Goal: Task Accomplishment & Management: Manage account settings

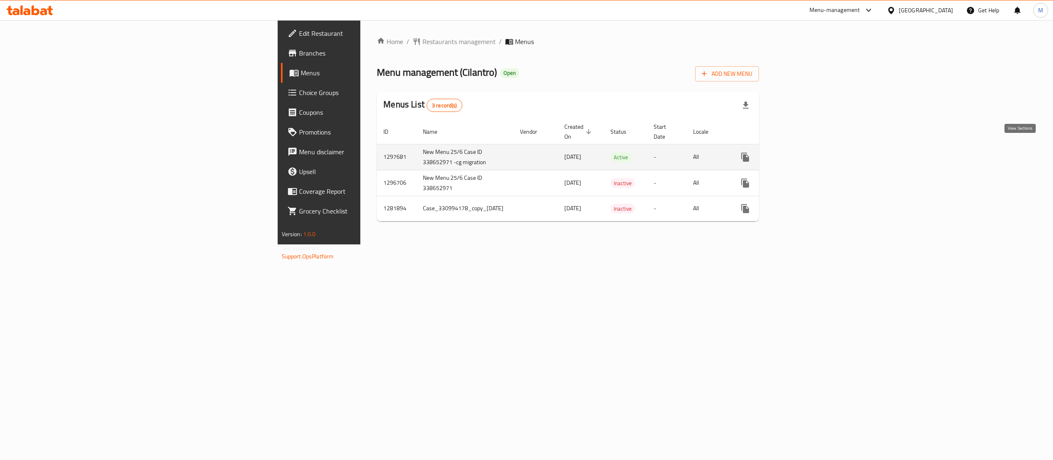
click at [810, 152] on icon "enhanced table" at bounding box center [805, 157] width 10 height 10
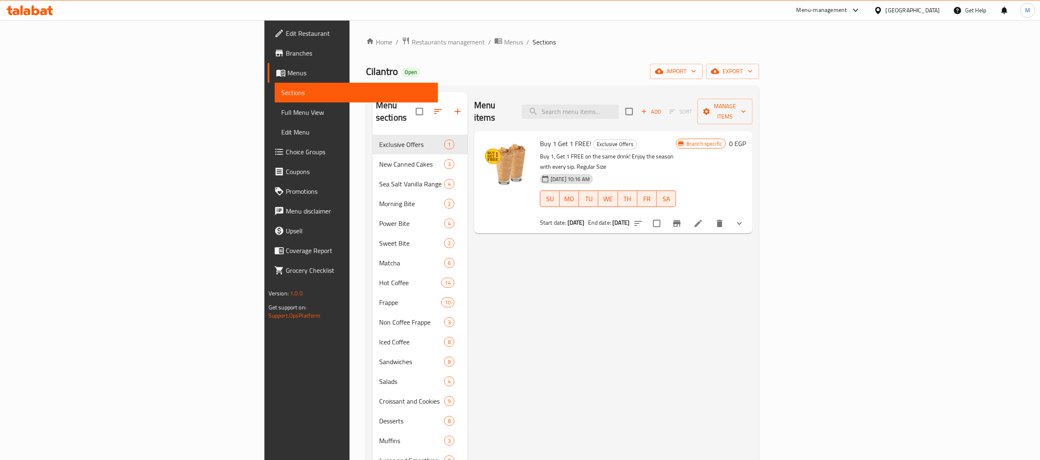
click at [281, 115] on span "Full Menu View" at bounding box center [356, 112] width 150 height 10
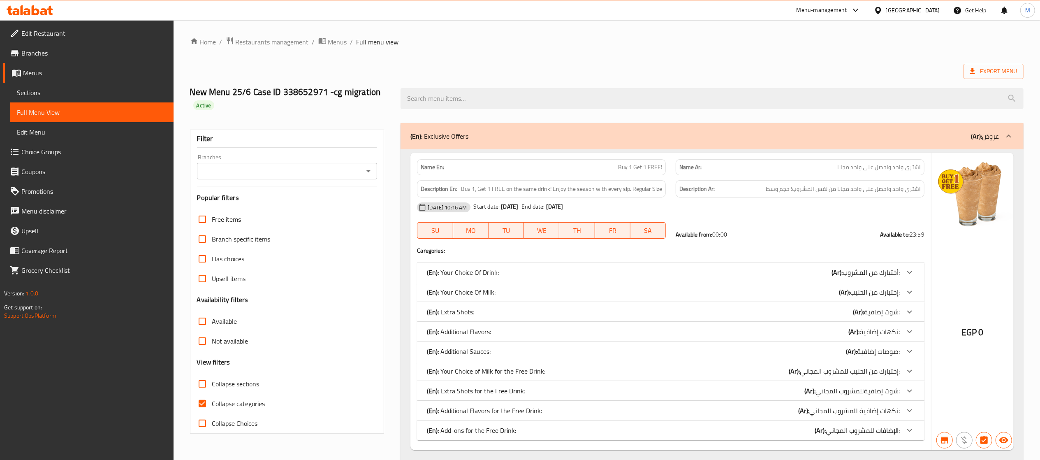
scroll to position [165, 0]
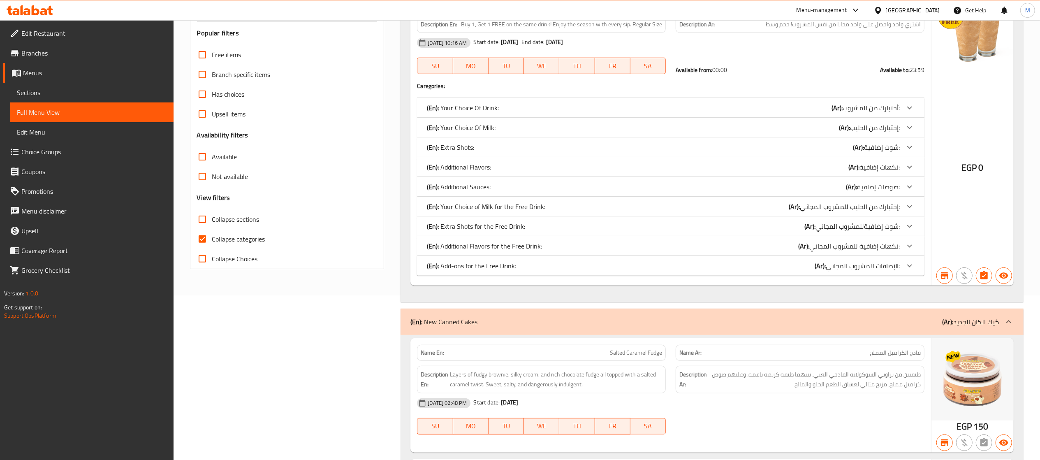
click at [77, 88] on span "Sections" at bounding box center [92, 93] width 150 height 10
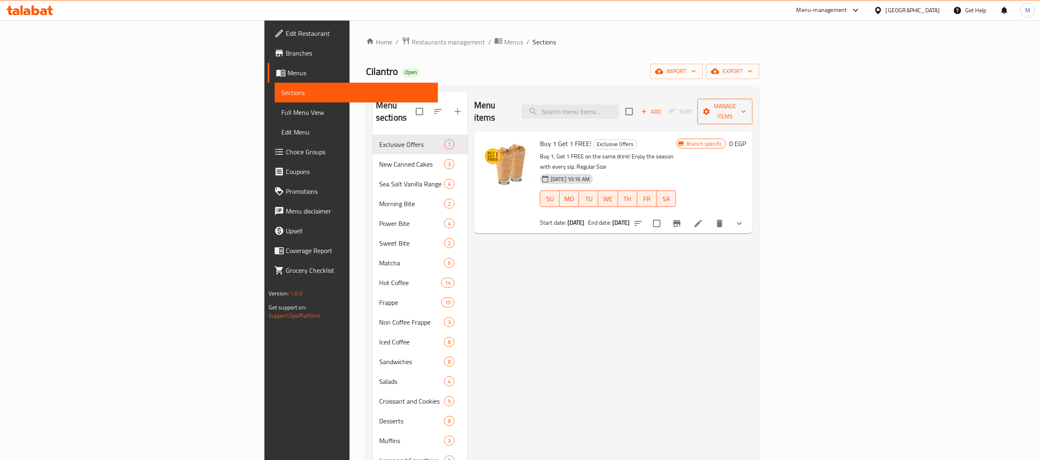
click at [746, 110] on span "Manage items" at bounding box center [725, 111] width 42 height 21
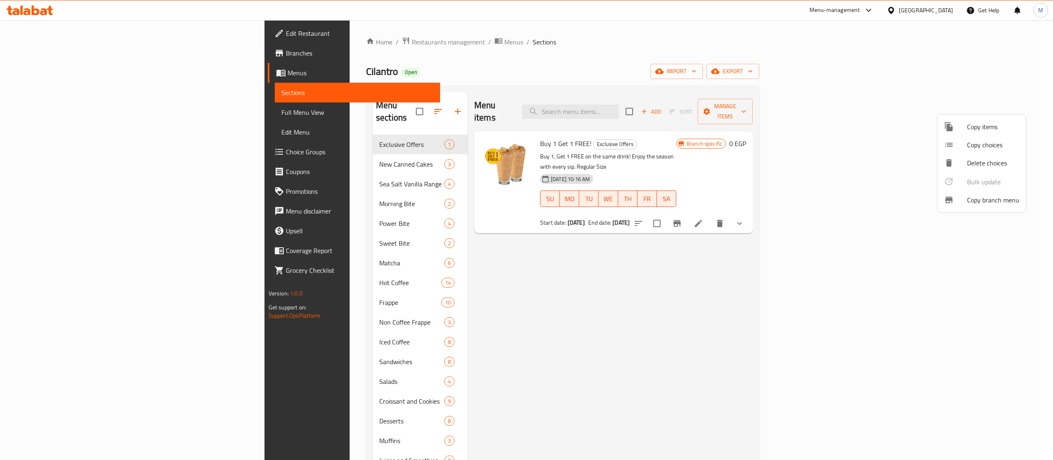
click at [982, 207] on li "Copy branch menu" at bounding box center [982, 200] width 88 height 18
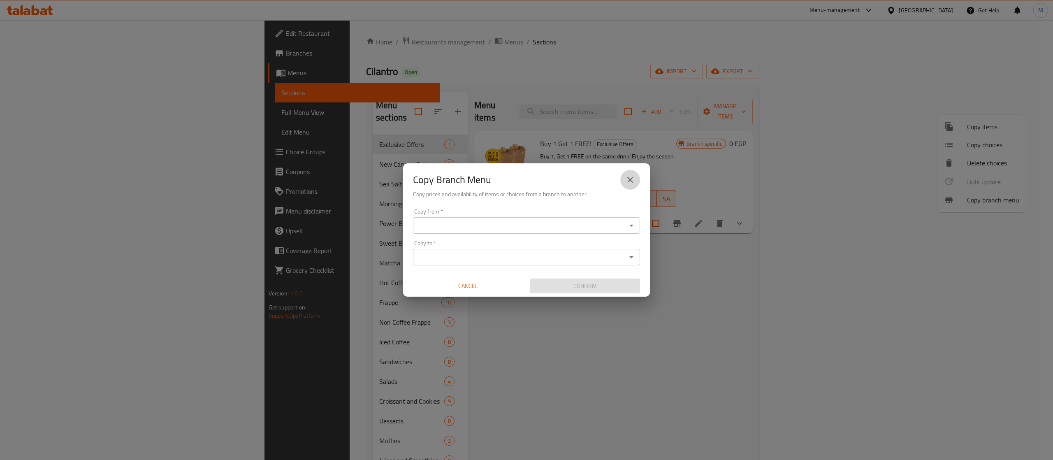
click at [634, 179] on icon "close" at bounding box center [630, 180] width 10 height 10
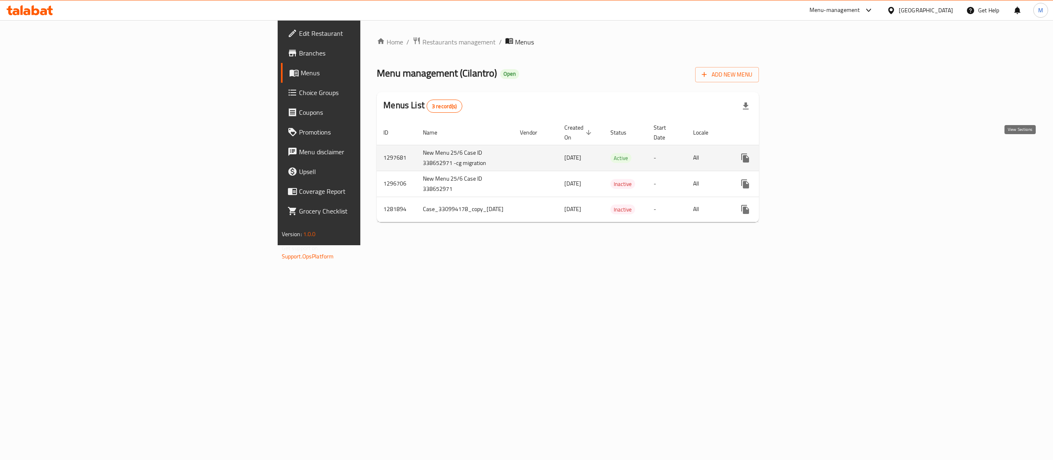
click at [815, 150] on link "enhanced table" at bounding box center [805, 158] width 20 height 20
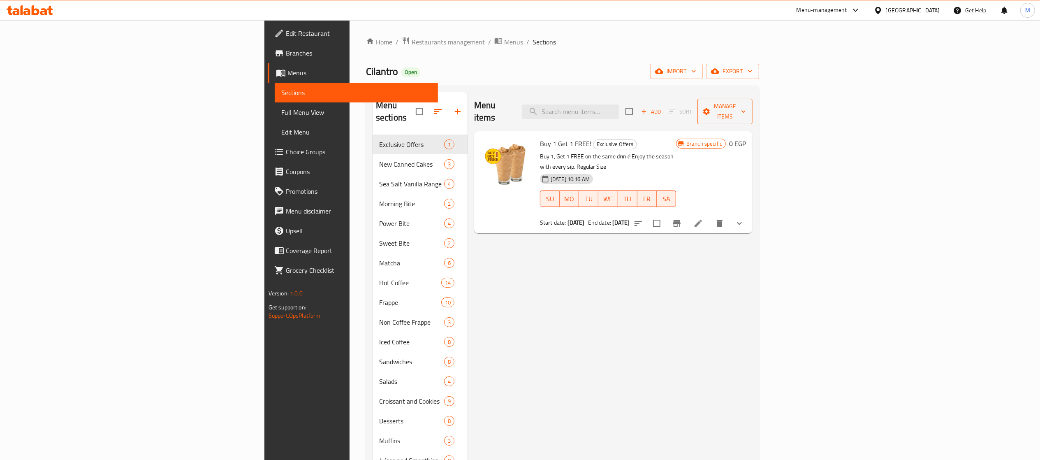
click at [746, 111] on span "Manage items" at bounding box center [725, 111] width 42 height 21
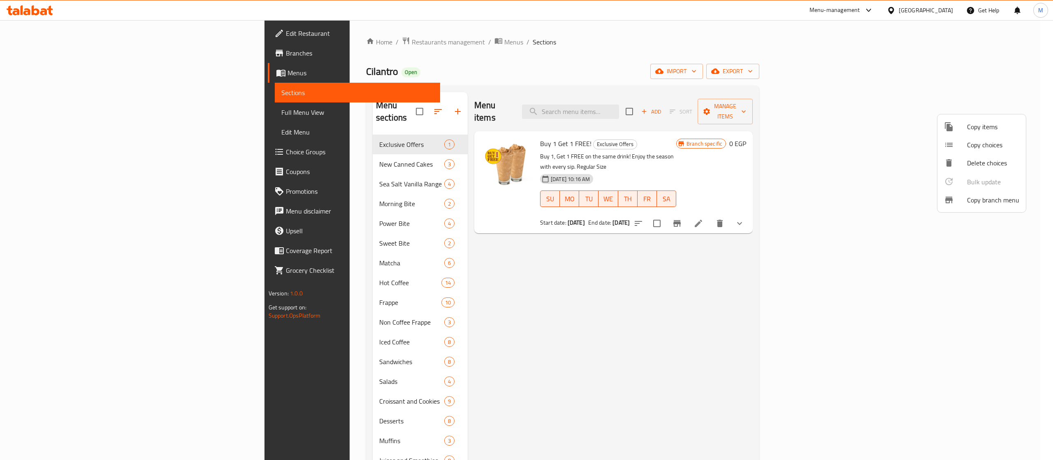
click at [991, 200] on span "Copy branch menu" at bounding box center [993, 200] width 52 height 10
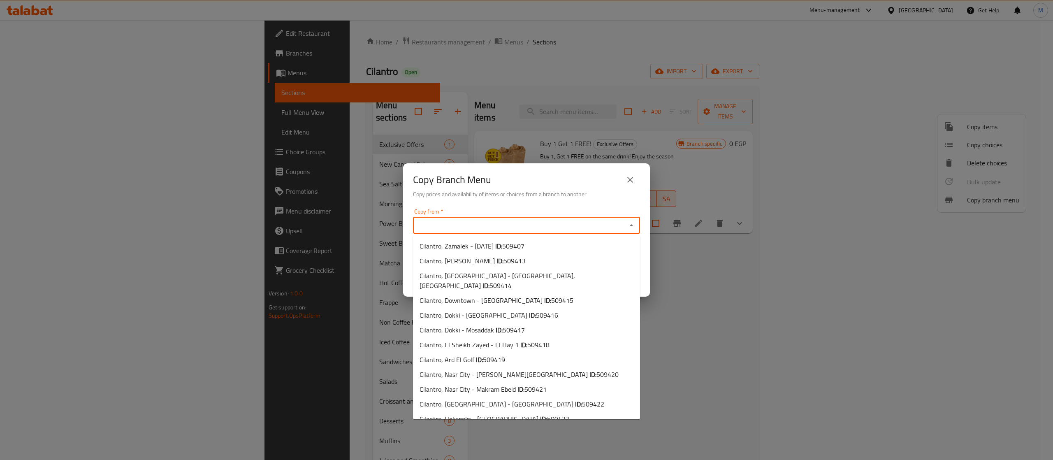
click at [519, 222] on input "Copy from   *" at bounding box center [519, 226] width 209 height 12
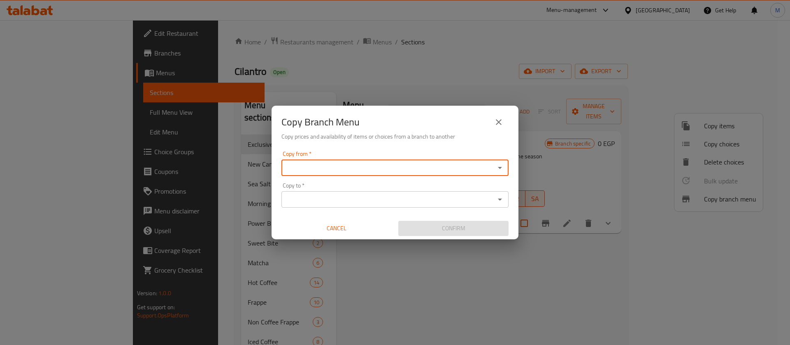
click at [336, 169] on input "Copy from   *" at bounding box center [388, 168] width 209 height 12
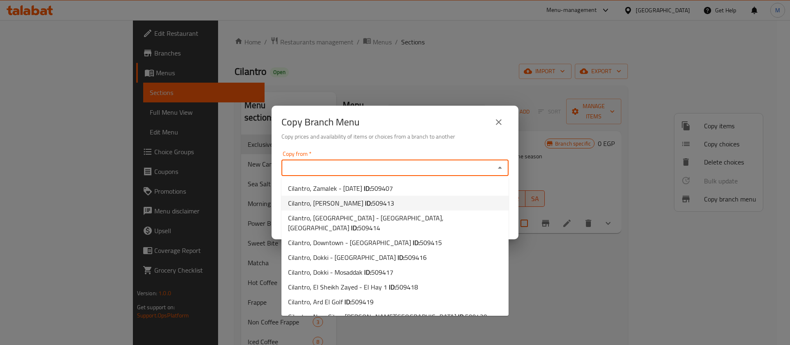
click at [372, 204] on span "509413" at bounding box center [383, 203] width 22 height 12
type input "Cilantro, Maadi Old"
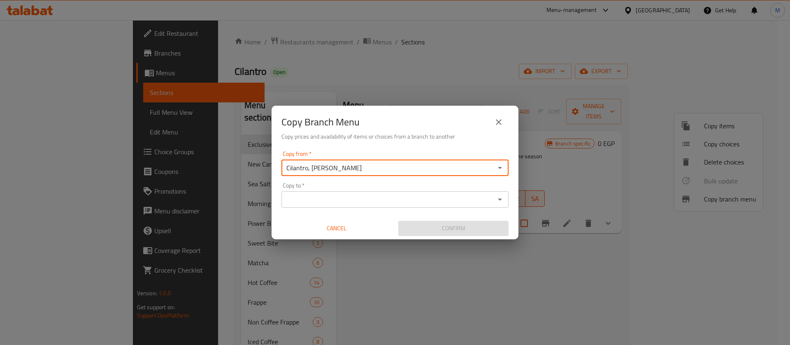
click at [361, 207] on div "Copy to *" at bounding box center [394, 199] width 227 height 16
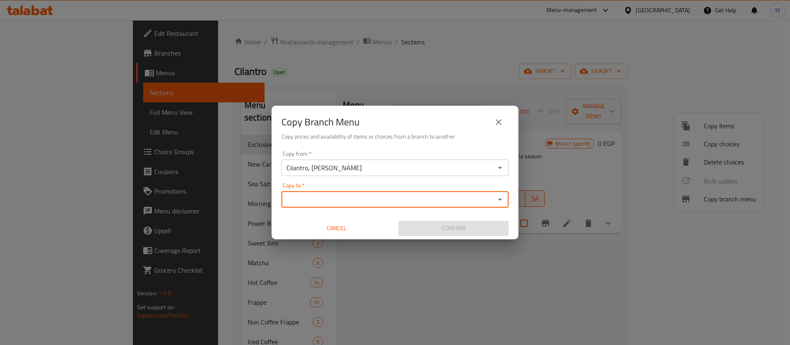
click at [339, 197] on input "Copy to   *" at bounding box center [388, 200] width 209 height 12
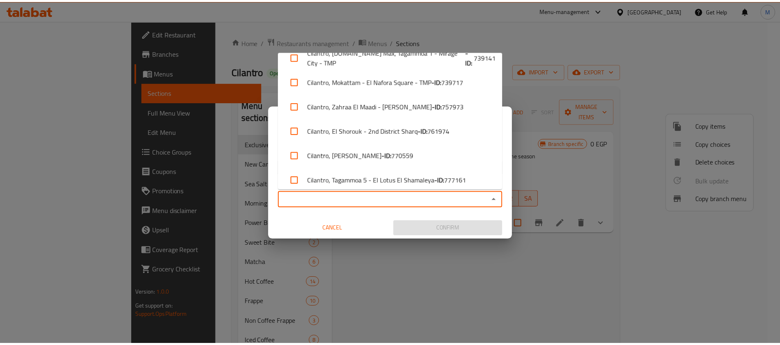
scroll to position [1374, 0]
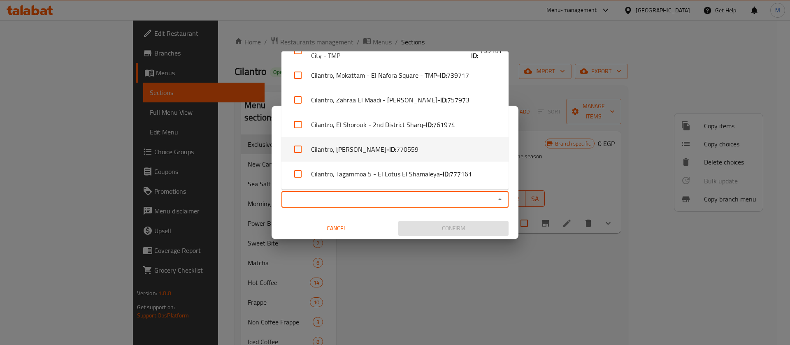
click at [418, 142] on li "Cilantro, Aboo Rawash - ID: 770559" at bounding box center [394, 149] width 227 height 25
checkbox input "true"
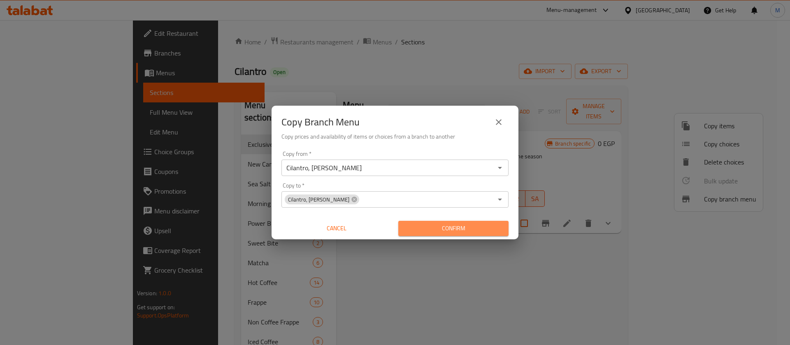
click at [451, 227] on span "Confirm" at bounding box center [453, 228] width 97 height 10
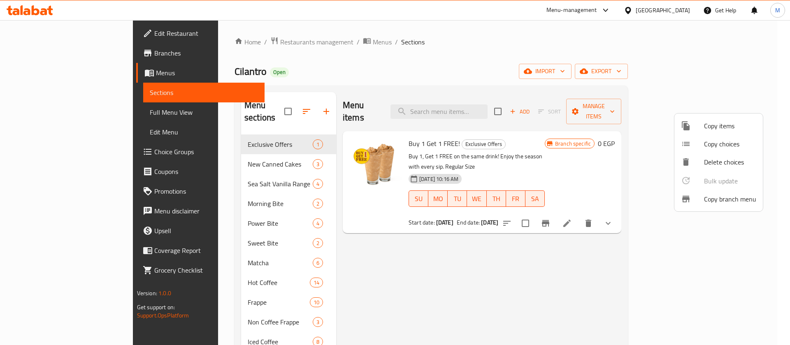
click at [48, 114] on div at bounding box center [395, 172] width 790 height 345
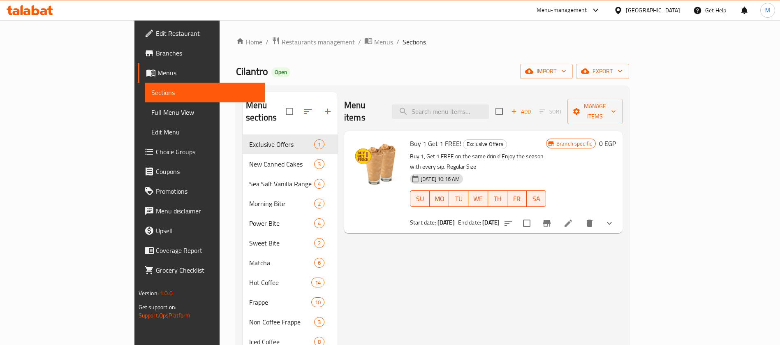
click at [151, 114] on span "Full Menu View" at bounding box center [204, 112] width 107 height 10
click at [151, 109] on span "Full Menu View" at bounding box center [204, 112] width 107 height 10
click at [151, 94] on span "Sections" at bounding box center [204, 93] width 107 height 10
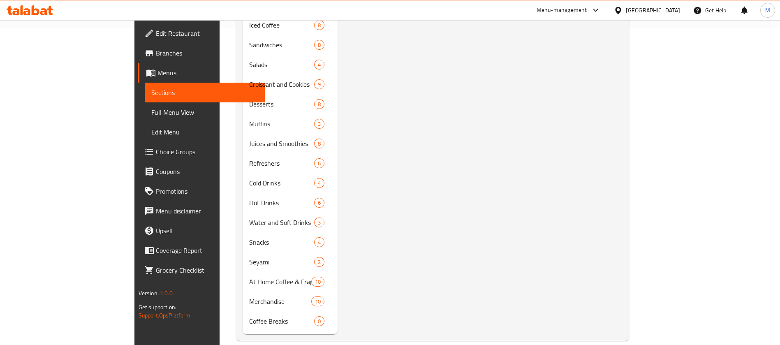
scroll to position [70, 0]
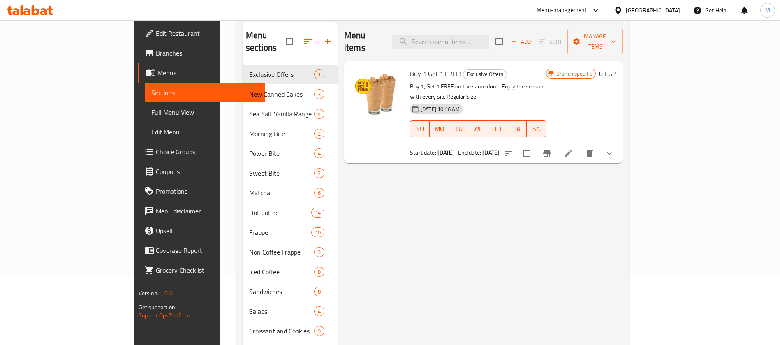
drag, startPoint x: 41, startPoint y: 115, endPoint x: 59, endPoint y: 139, distance: 30.2
click at [151, 115] on span "Full Menu View" at bounding box center [204, 112] width 107 height 10
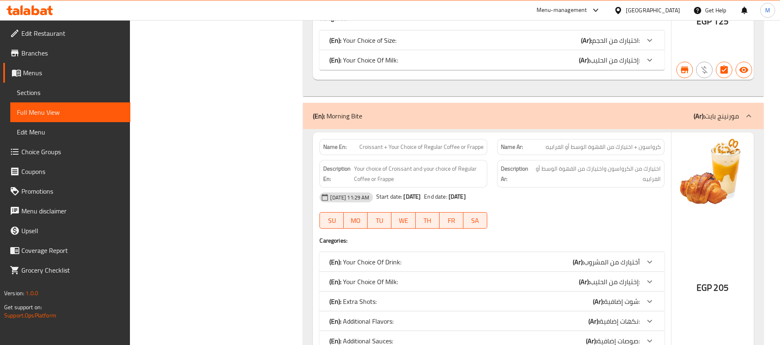
scroll to position [1674, 0]
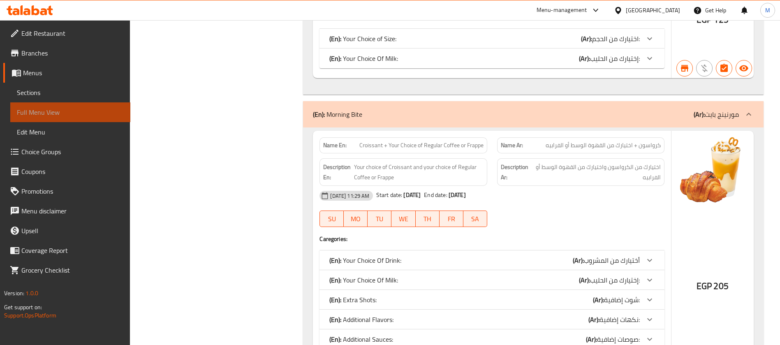
click at [34, 112] on span "Full Menu View" at bounding box center [70, 112] width 107 height 10
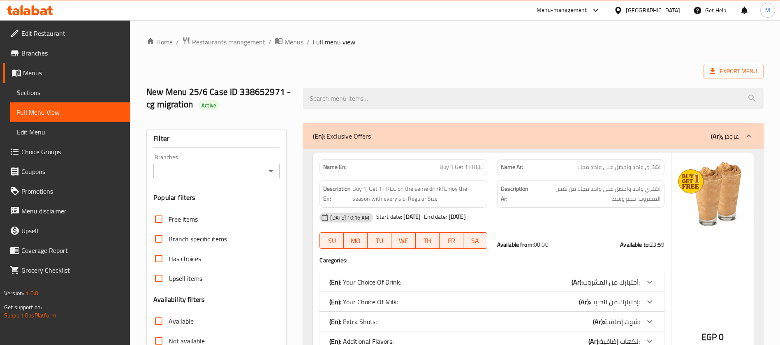
scroll to position [185, 0]
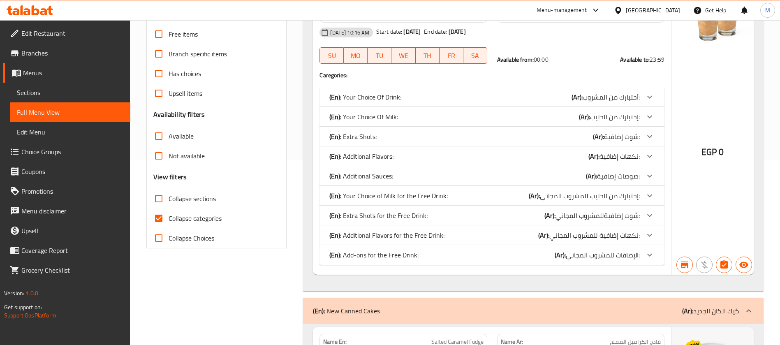
click at [164, 223] on input "Collapse categories" at bounding box center [159, 219] width 20 height 20
checkbox input "false"
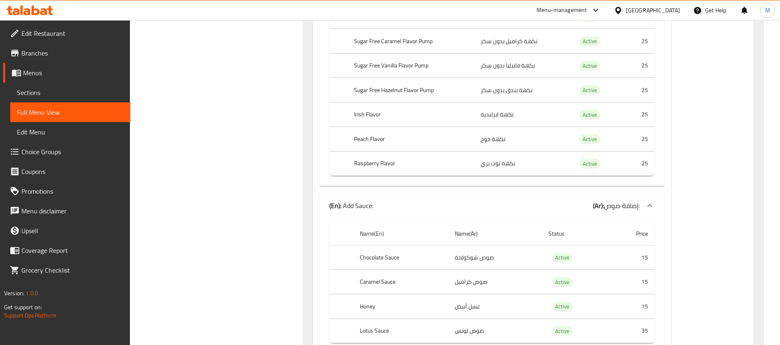
scroll to position [50592, 0]
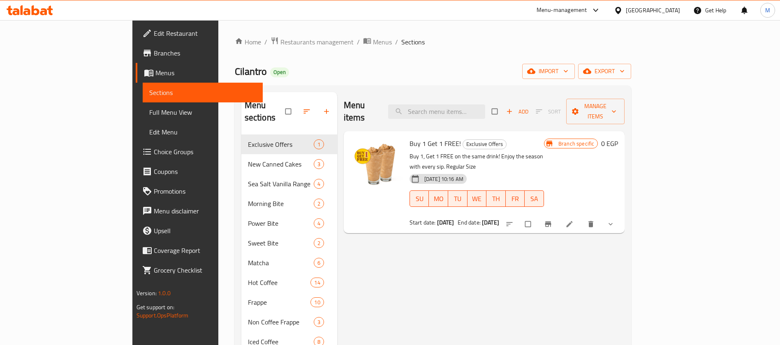
click at [154, 52] on span "Branches" at bounding box center [205, 53] width 102 height 10
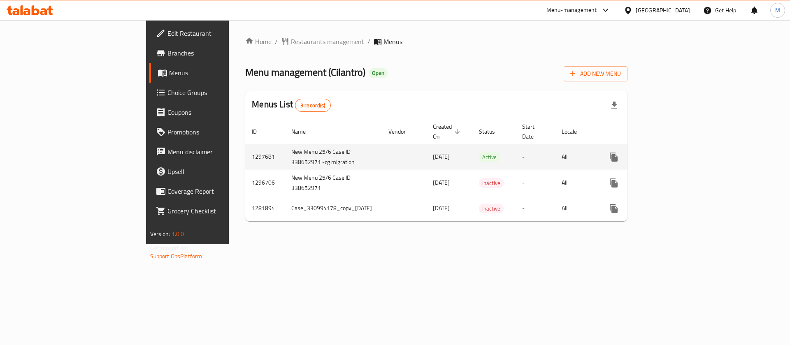
drag, startPoint x: 429, startPoint y: 153, endPoint x: 481, endPoint y: 145, distance: 53.4
click at [481, 145] on tr "1297681 New Menu 25/6 Case ID 338652971 -cg migration 26/06/2025 Active - All" at bounding box center [467, 157] width 444 height 26
click at [493, 150] on td "Active" at bounding box center [493, 157] width 43 height 26
click at [285, 144] on td "New Menu 25/6 Case ID 338652971 -cg migration" at bounding box center [333, 157] width 97 height 26
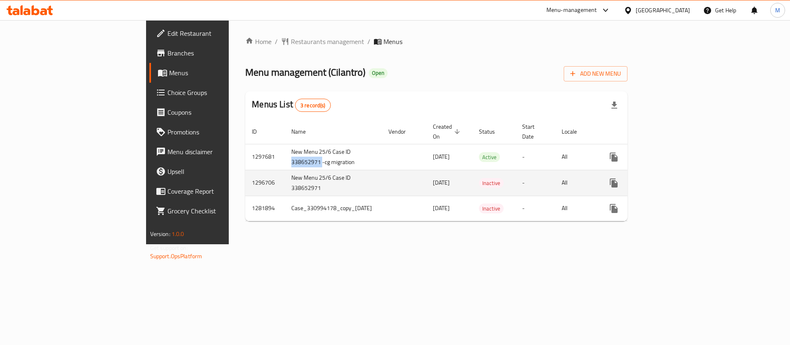
copy td "338652971"
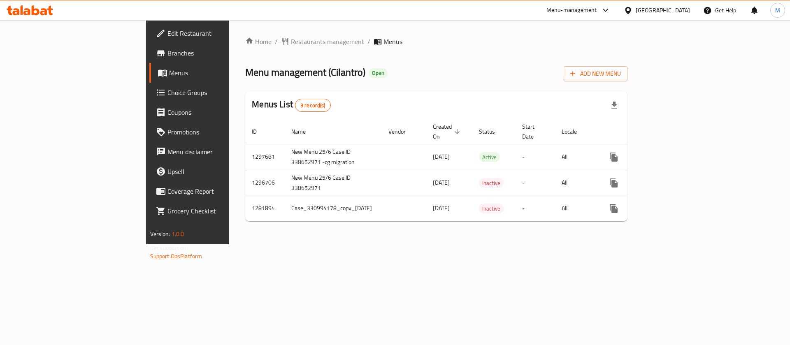
click at [377, 223] on div "Home / Restaurants management / Menus Menu management ( Cilantro ) Open Add New…" at bounding box center [436, 132] width 415 height 224
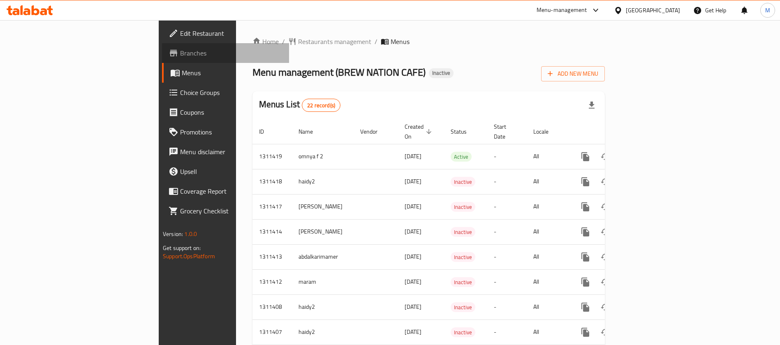
click at [162, 46] on link "Branches" at bounding box center [225, 53] width 127 height 20
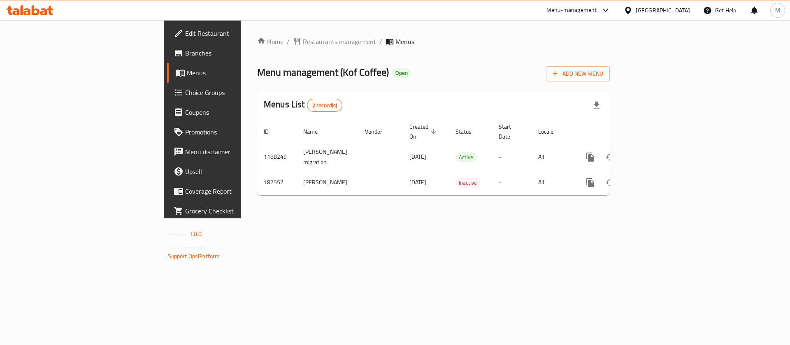
click at [185, 53] on span "Branches" at bounding box center [237, 53] width 104 height 10
click at [185, 55] on span "Branches" at bounding box center [237, 53] width 104 height 10
click at [601, 101] on icon "button" at bounding box center [597, 105] width 10 height 10
drag, startPoint x: 360, startPoint y: 211, endPoint x: 373, endPoint y: 205, distance: 13.8
click at [360, 212] on div "Home / Restaurants management / Menus Menu management ( Kof Coffee ) Open Add N…" at bounding box center [433, 119] width 385 height 198
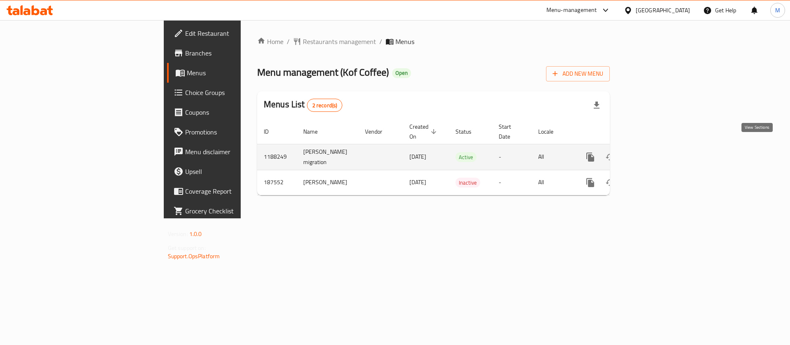
click at [659, 153] on link "enhanced table" at bounding box center [650, 157] width 20 height 20
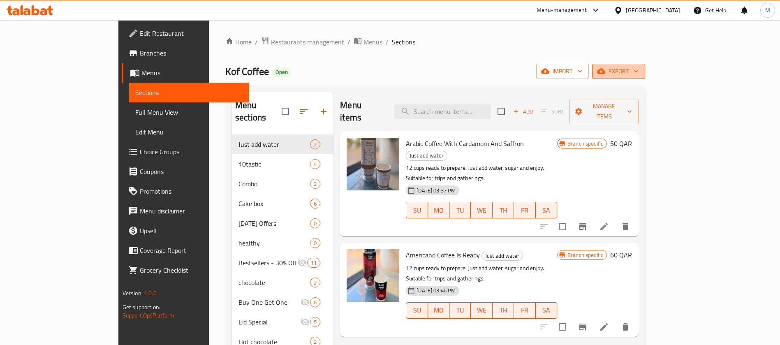
click at [639, 67] on span "export" at bounding box center [619, 71] width 40 height 10
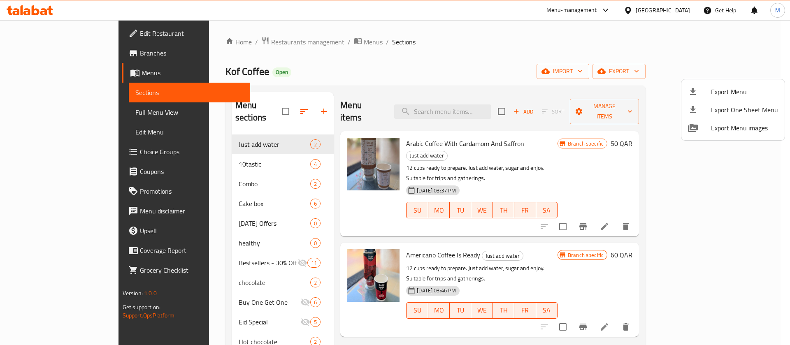
click at [588, 75] on div at bounding box center [395, 172] width 790 height 345
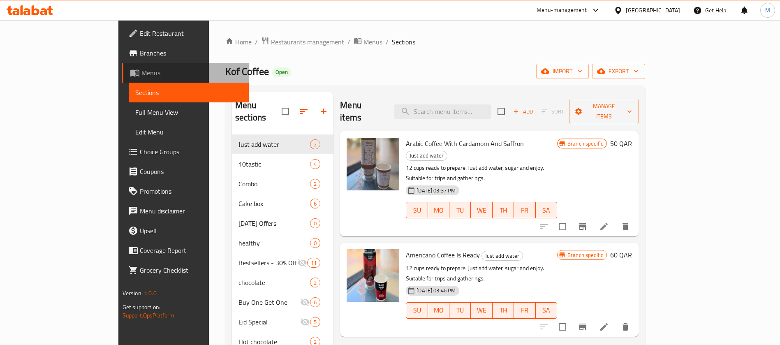
click at [142, 76] on span "Menus" at bounding box center [192, 73] width 101 height 10
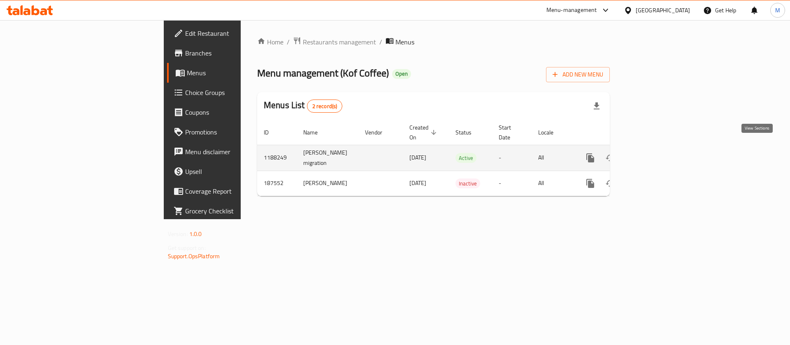
click at [653, 154] on icon "enhanced table" at bounding box center [649, 157] width 7 height 7
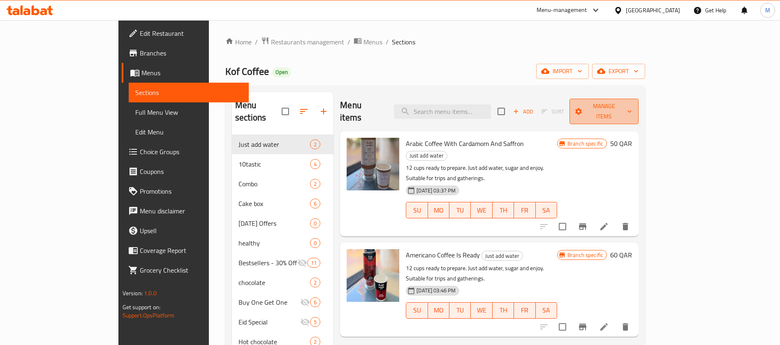
click at [632, 103] on span "Manage items" at bounding box center [604, 111] width 56 height 21
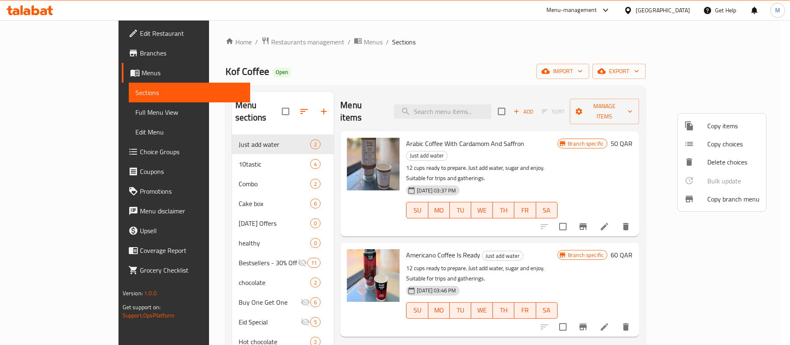
click at [741, 206] on li "Copy branch menu" at bounding box center [722, 199] width 88 height 18
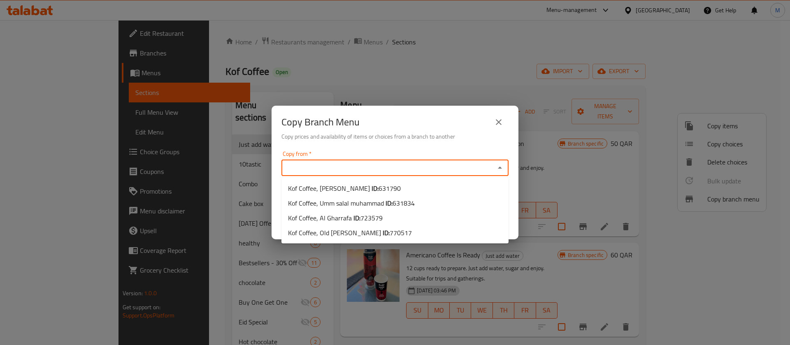
click at [458, 171] on input "Copy from   *" at bounding box center [388, 168] width 209 height 12
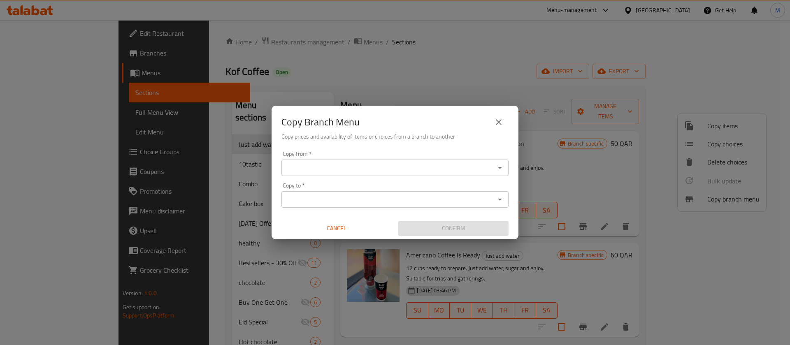
click at [338, 258] on div "Copy Branch Menu Copy prices and availability of items or choices from a branch…" at bounding box center [395, 172] width 790 height 345
click at [502, 125] on icon "close" at bounding box center [499, 122] width 10 height 10
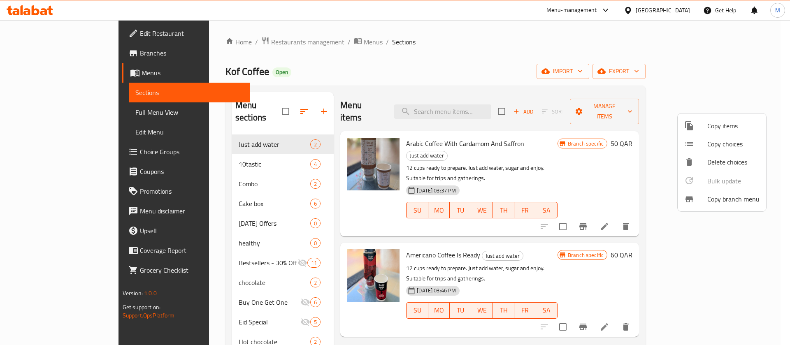
click at [77, 60] on div at bounding box center [395, 172] width 790 height 345
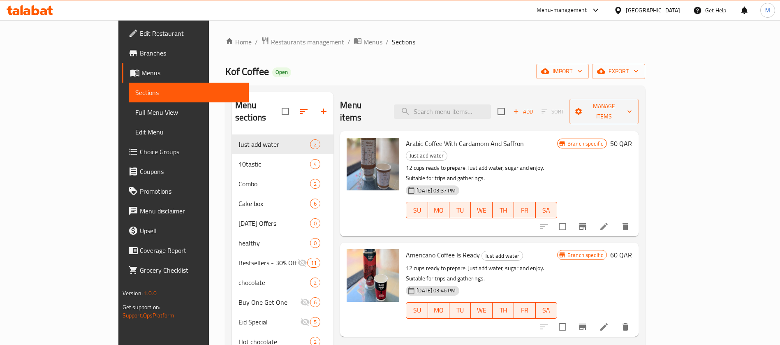
click at [122, 67] on link "Menus" at bounding box center [185, 73] width 127 height 20
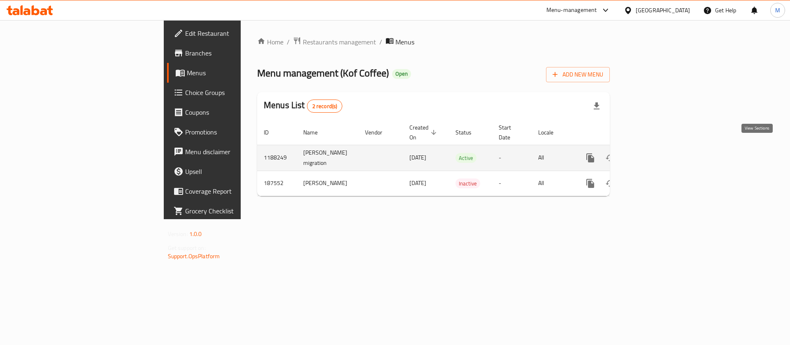
click at [653, 154] on icon "enhanced table" at bounding box center [649, 157] width 7 height 7
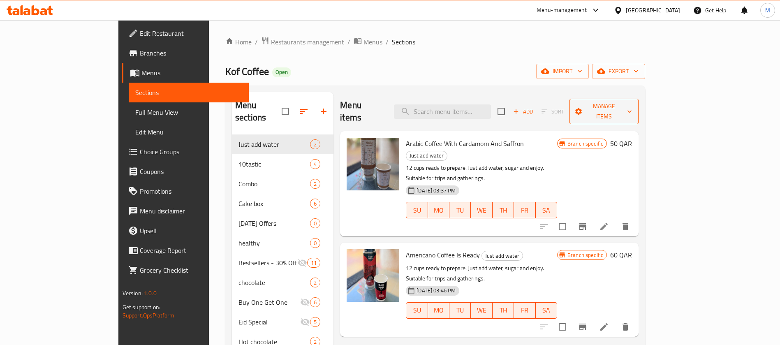
click at [632, 106] on span "Manage items" at bounding box center [604, 111] width 56 height 21
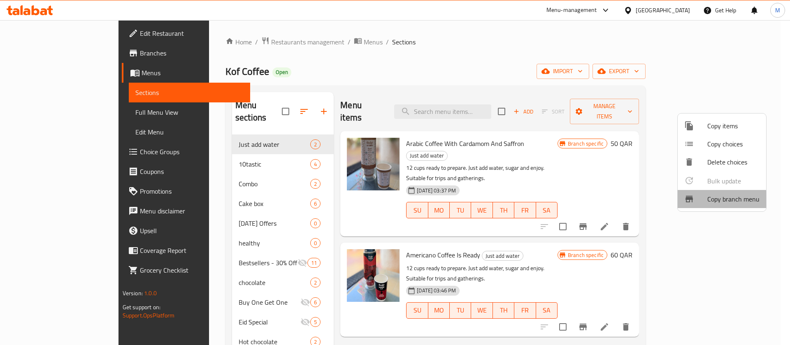
click at [713, 202] on span "Copy branch menu" at bounding box center [733, 199] width 52 height 10
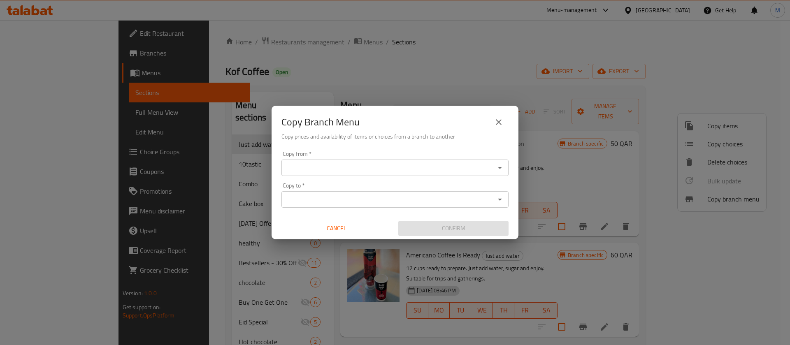
click at [363, 169] on input "Copy from   *" at bounding box center [388, 168] width 209 height 12
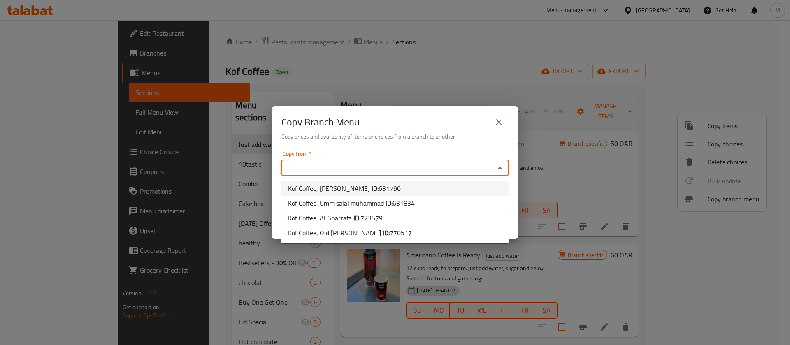
click at [492, 123] on button "close" at bounding box center [499, 122] width 20 height 20
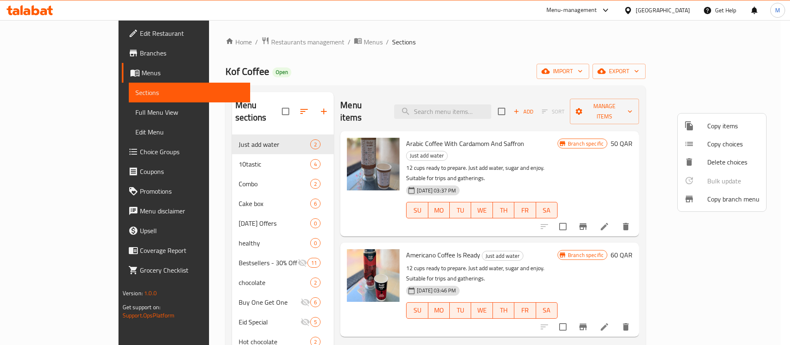
click at [721, 105] on div at bounding box center [395, 172] width 790 height 345
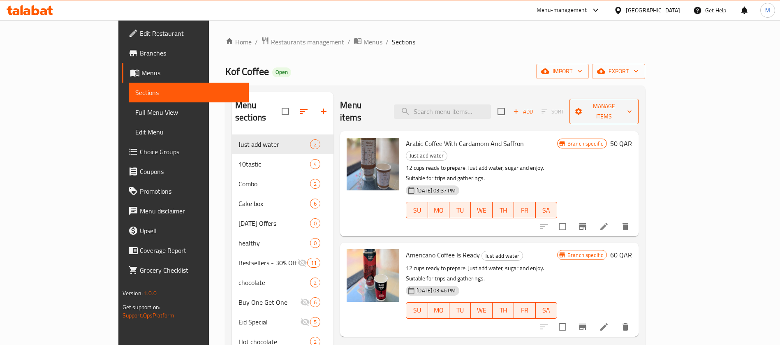
click at [632, 106] on span "Manage items" at bounding box center [604, 111] width 56 height 21
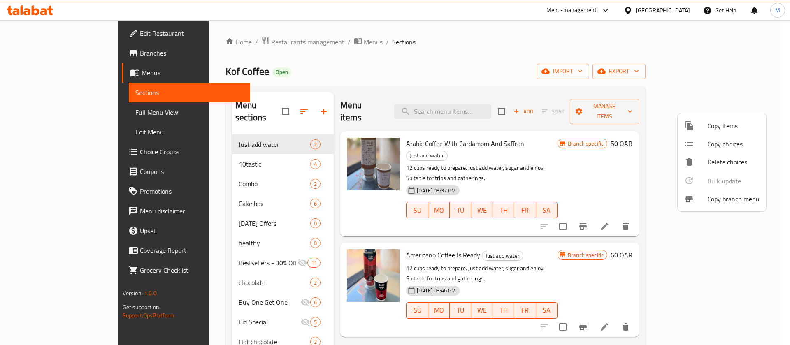
click at [717, 202] on span "Copy branch menu" at bounding box center [733, 199] width 52 height 10
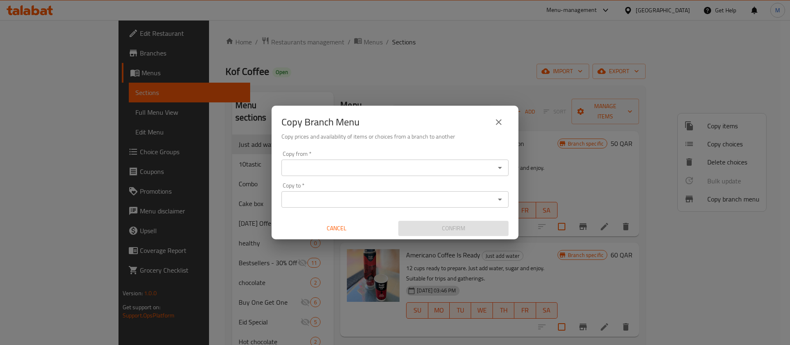
click at [450, 175] on div "Copy from *" at bounding box center [394, 168] width 227 height 16
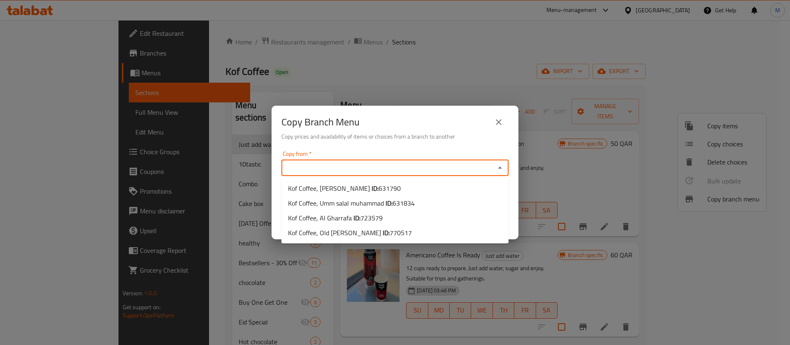
click at [431, 171] on input "Copy from   *" at bounding box center [388, 168] width 209 height 12
click at [355, 165] on input "Copy from   *" at bounding box center [388, 168] width 209 height 12
paste input "631790"
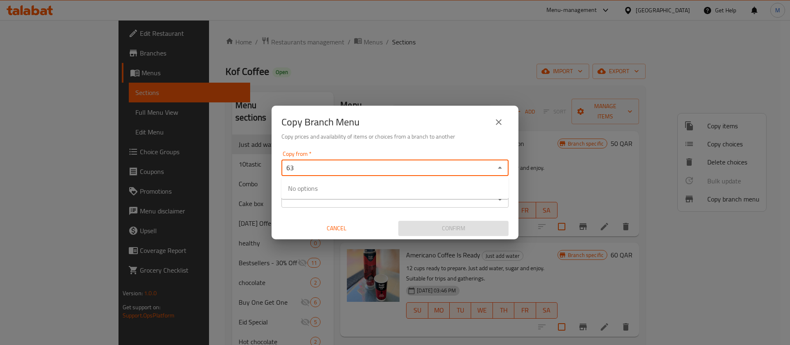
type input "6"
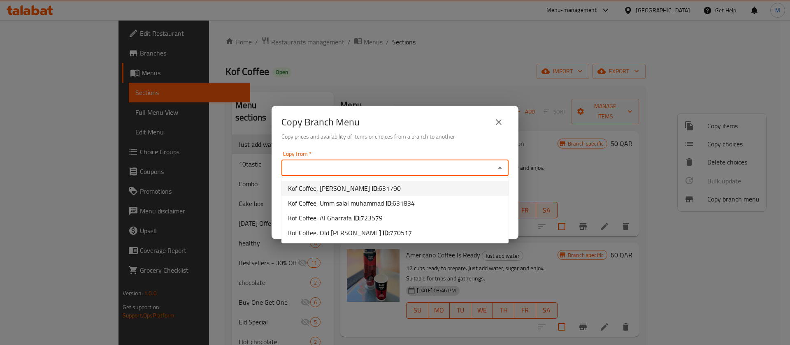
click at [402, 187] on li "Kof Coffee, Al Aziziya ID: 631790" at bounding box center [394, 188] width 227 height 15
type input "Kof Coffee, [PERSON_NAME]"
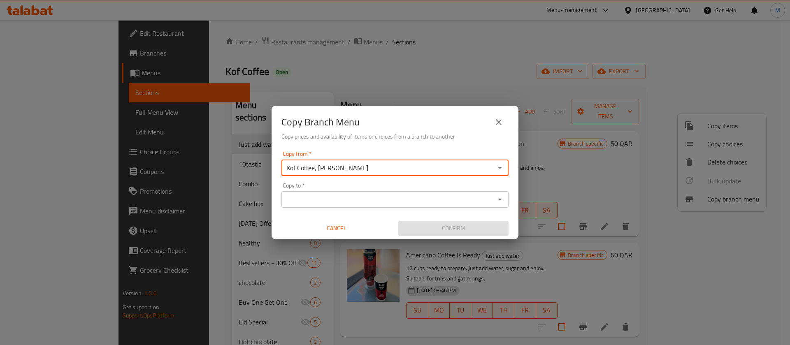
click at [343, 200] on input "Copy to   *" at bounding box center [388, 200] width 209 height 12
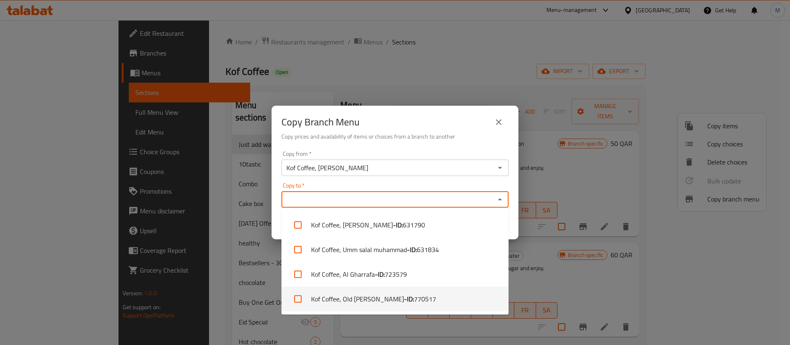
click at [338, 304] on li "Kof Coffee, Old Al Rayyan - ID: 770517" at bounding box center [394, 299] width 227 height 25
checkbox input "true"
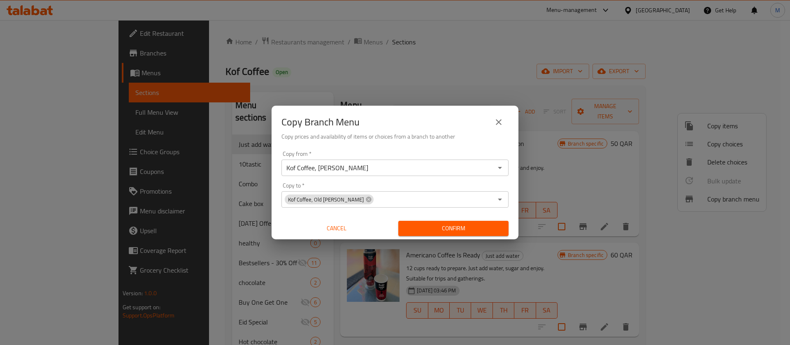
click at [416, 123] on div "Copy Branch Menu" at bounding box center [394, 122] width 227 height 20
click at [427, 227] on span "Confirm" at bounding box center [453, 228] width 97 height 10
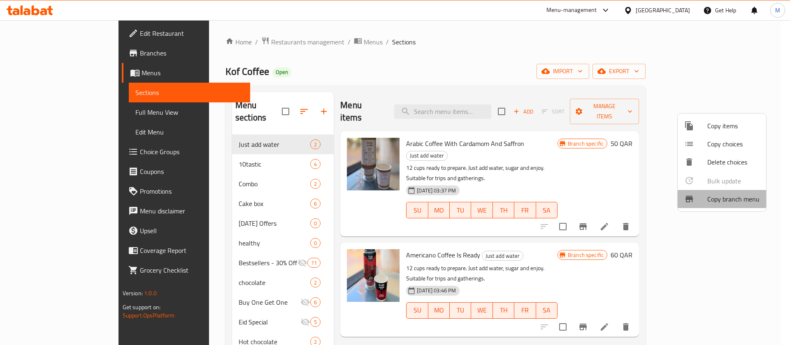
click at [707, 197] on div at bounding box center [695, 199] width 23 height 10
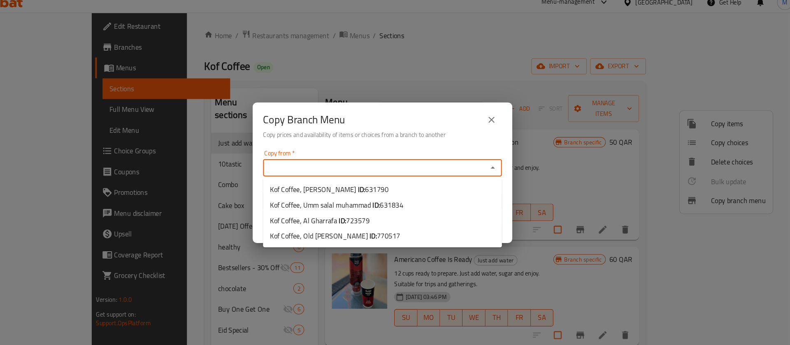
click at [457, 167] on input "Copy from   *" at bounding box center [388, 168] width 209 height 12
paste input "631790"
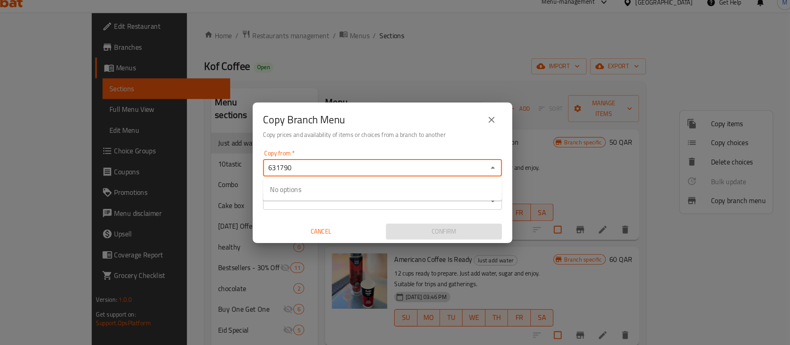
click at [410, 166] on input "631790" at bounding box center [388, 168] width 209 height 12
type input "6"
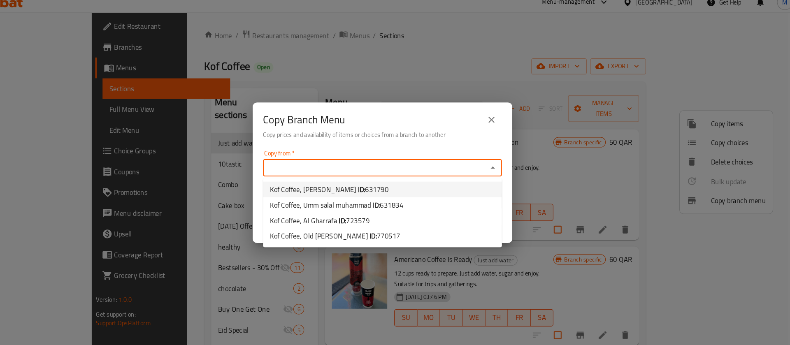
click at [388, 183] on li "Kof Coffee, Al Aziziya ID: 631790" at bounding box center [394, 188] width 227 height 15
type input "Kof Coffee, [PERSON_NAME]"
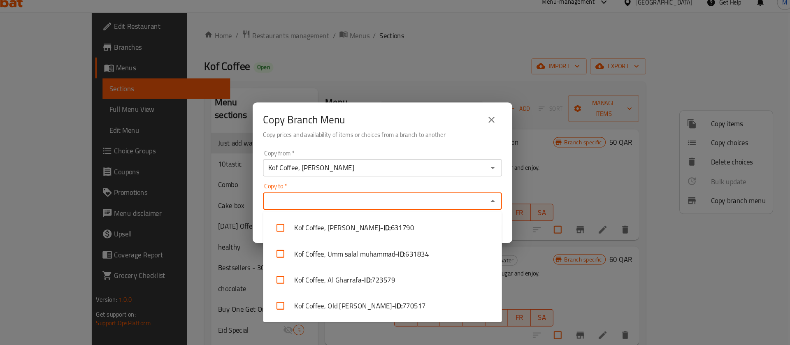
click at [348, 204] on input "Copy to   *" at bounding box center [388, 200] width 209 height 12
click at [404, 294] on b "- ID:" at bounding box center [409, 299] width 10 height 10
checkbox input "true"
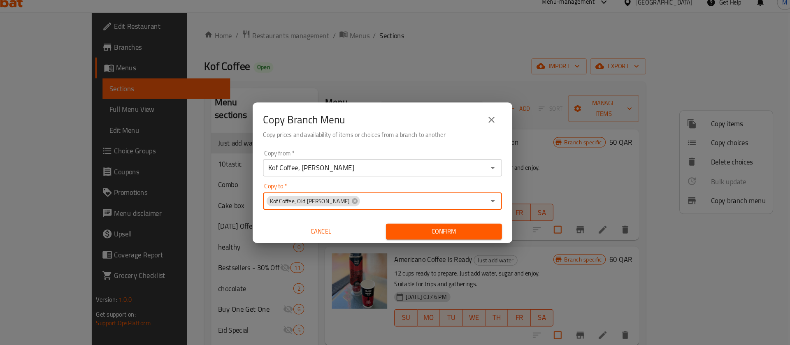
click at [487, 201] on input "Copy to   *" at bounding box center [433, 200] width 118 height 12
click at [317, 226] on span "Cancel" at bounding box center [337, 228] width 104 height 10
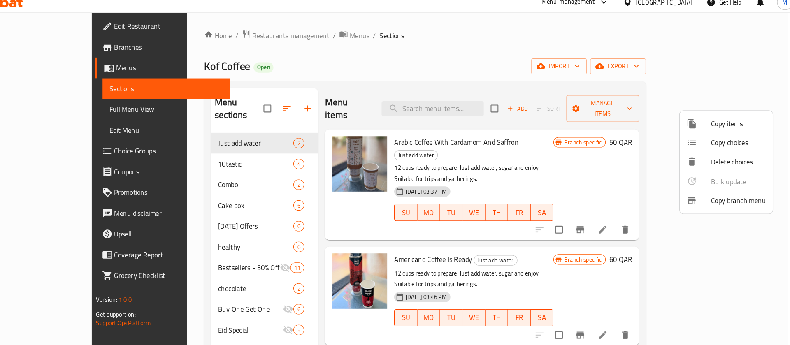
click at [538, 63] on div at bounding box center [395, 172] width 790 height 345
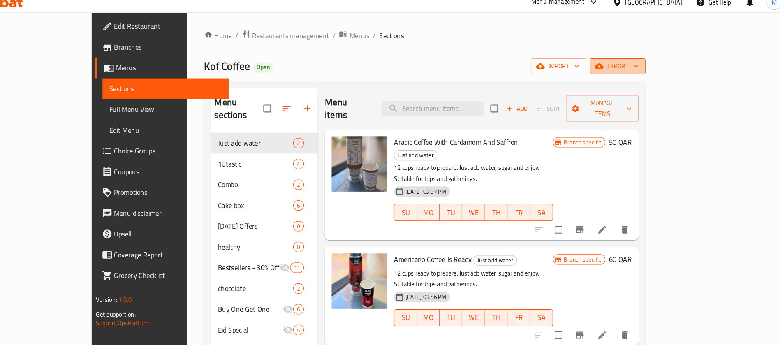
click at [639, 70] on span "export" at bounding box center [619, 71] width 40 height 10
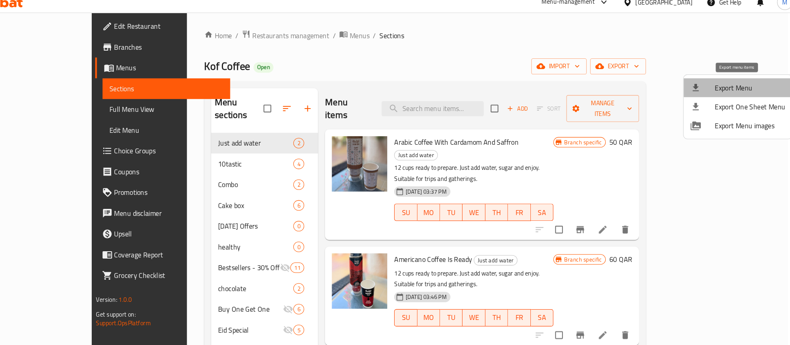
click at [724, 99] on li "Export Menu" at bounding box center [732, 92] width 103 height 18
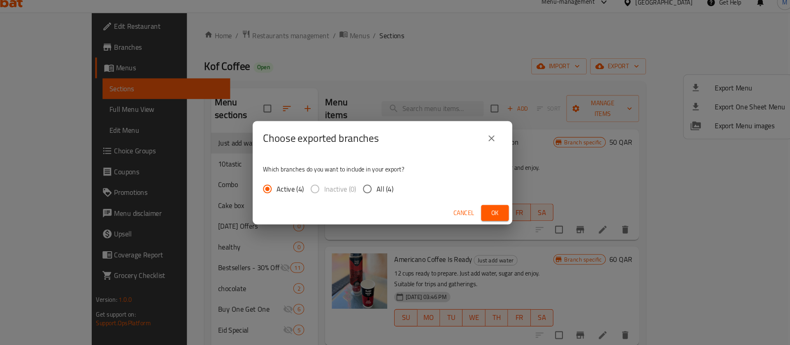
click at [391, 181] on label "All (4)" at bounding box center [388, 187] width 33 height 17
click at [389, 181] on input "All (4)" at bounding box center [380, 187] width 17 height 17
radio input "true"
click at [500, 211] on span "Ok" at bounding box center [501, 211] width 13 height 10
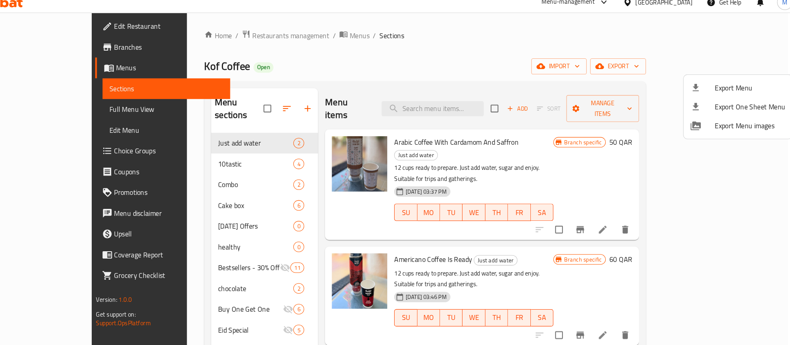
drag, startPoint x: 400, startPoint y: 65, endPoint x: 409, endPoint y: 60, distance: 9.8
click at [400, 65] on div at bounding box center [395, 172] width 790 height 345
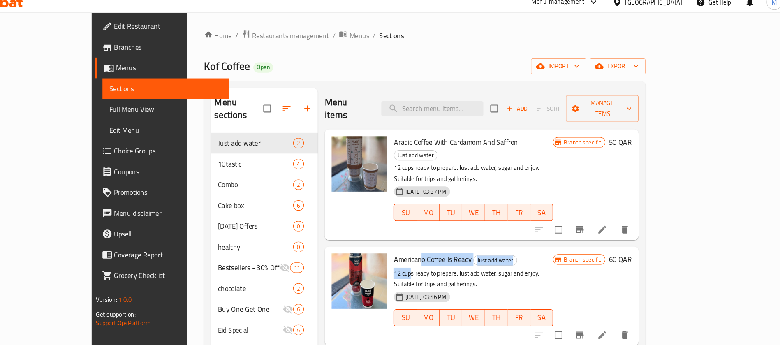
drag, startPoint x: 407, startPoint y: 201, endPoint x: 554, endPoint y: 331, distance: 196.1
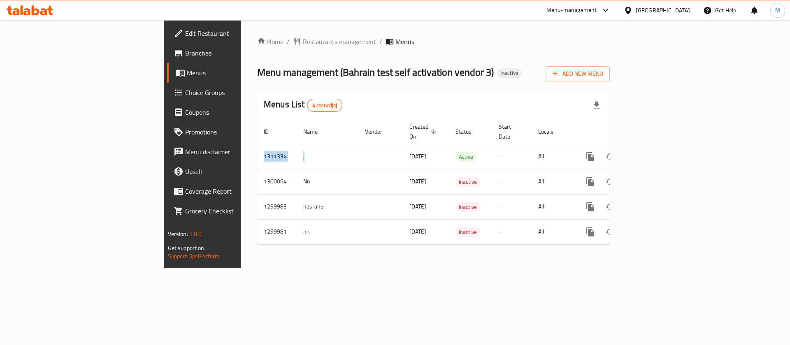
drag, startPoint x: 281, startPoint y: 153, endPoint x: 596, endPoint y: 279, distance: 339.6
click at [596, 268] on div "Home / Restaurants management / Menus Menu management ( [GEOGRAPHIC_DATA] test …" at bounding box center [433, 144] width 385 height 248
click at [515, 268] on div "Home / Restaurants management / Menus Menu management ( [GEOGRAPHIC_DATA] test …" at bounding box center [433, 144] width 385 height 248
click at [403, 268] on div "Home / Restaurants management / Menus Menu management ( [GEOGRAPHIC_DATA] test …" at bounding box center [433, 144] width 385 height 248
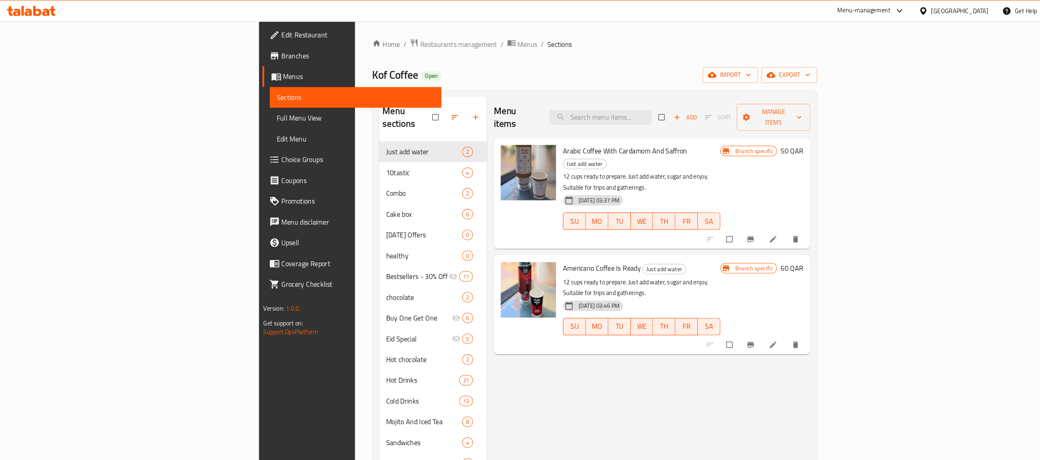
click at [268, 52] on span "Branches" at bounding box center [341, 53] width 146 height 10
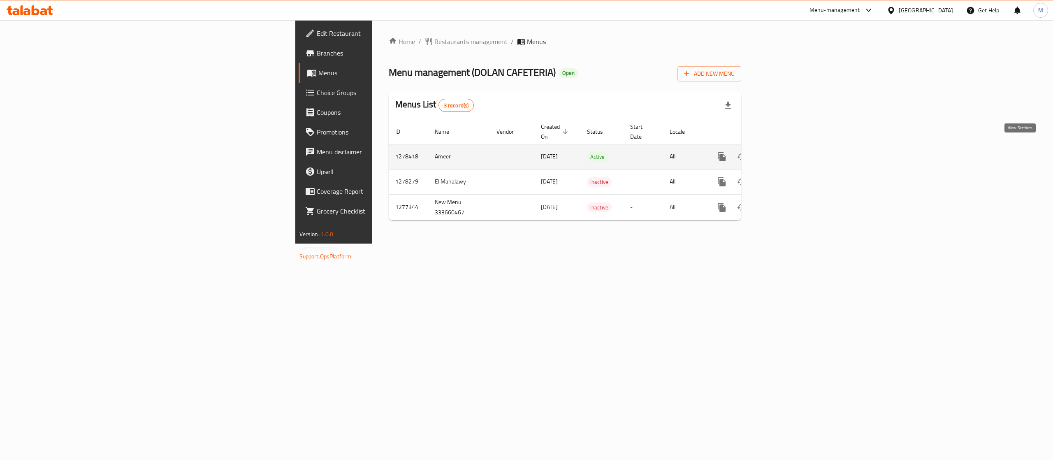
click at [786, 152] on icon "enhanced table" at bounding box center [781, 157] width 10 height 10
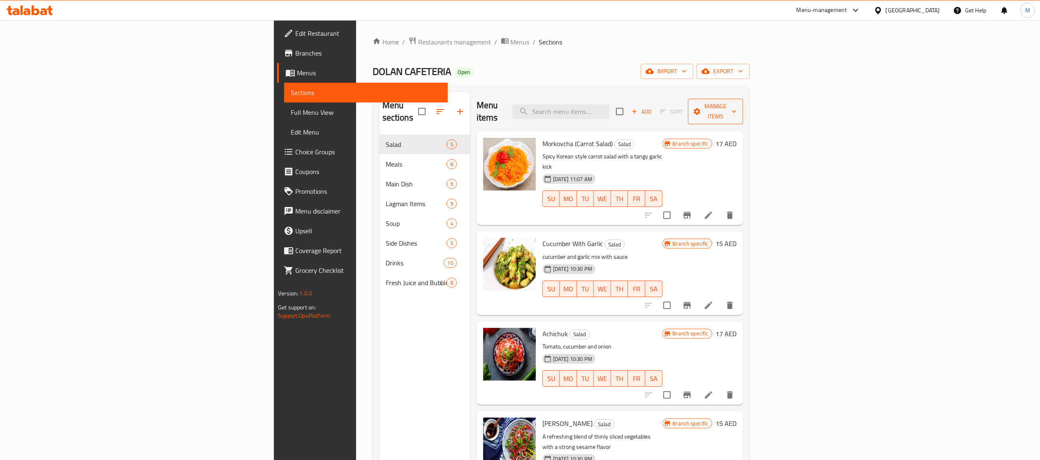
click at [737, 102] on span "Manage items" at bounding box center [716, 111] width 42 height 21
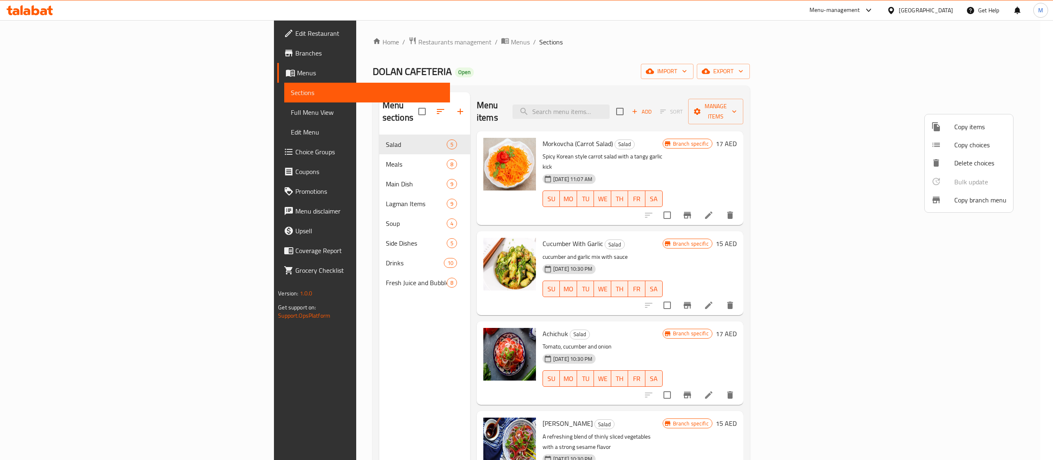
click at [965, 203] on span "Copy branch menu" at bounding box center [980, 200] width 52 height 10
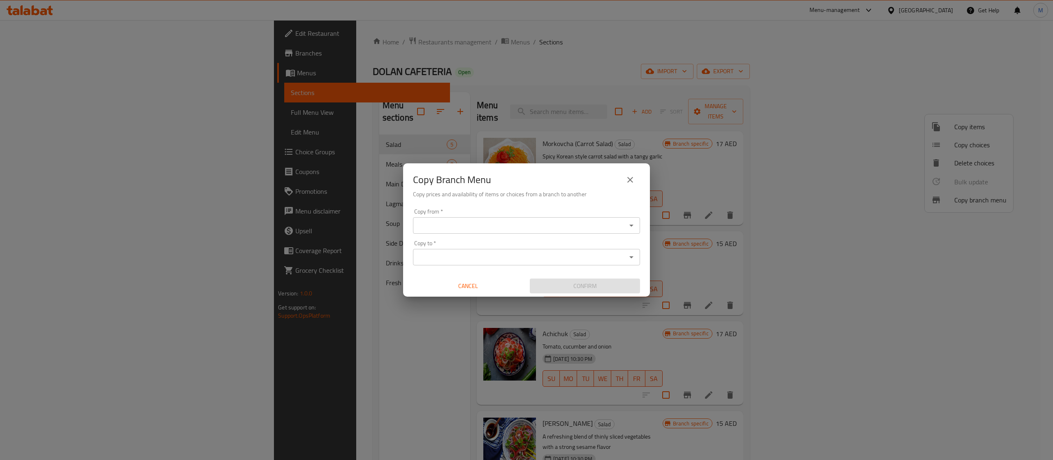
click at [516, 221] on input "Copy from   *" at bounding box center [519, 226] width 209 height 12
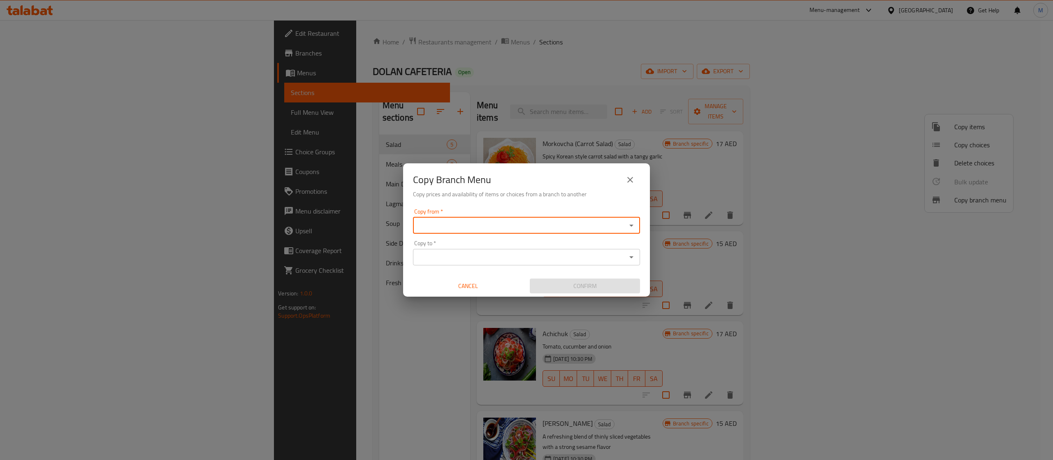
paste input "755722"
type input "755722"
click at [512, 226] on input "755722" at bounding box center [519, 226] width 209 height 12
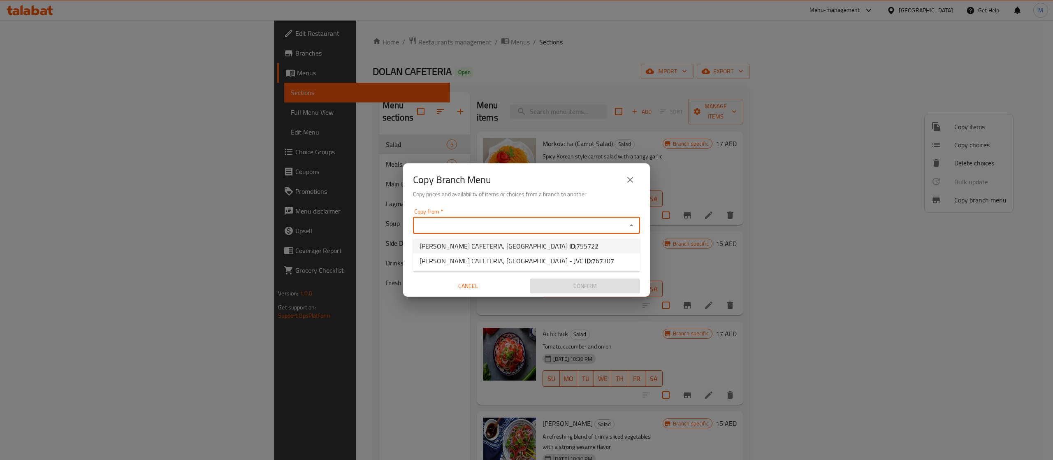
click at [606, 247] on li "DOLAN CAFETERIA, International City ID: 755722" at bounding box center [526, 246] width 227 height 15
type input "DOLAN CAFETERIA, International City"
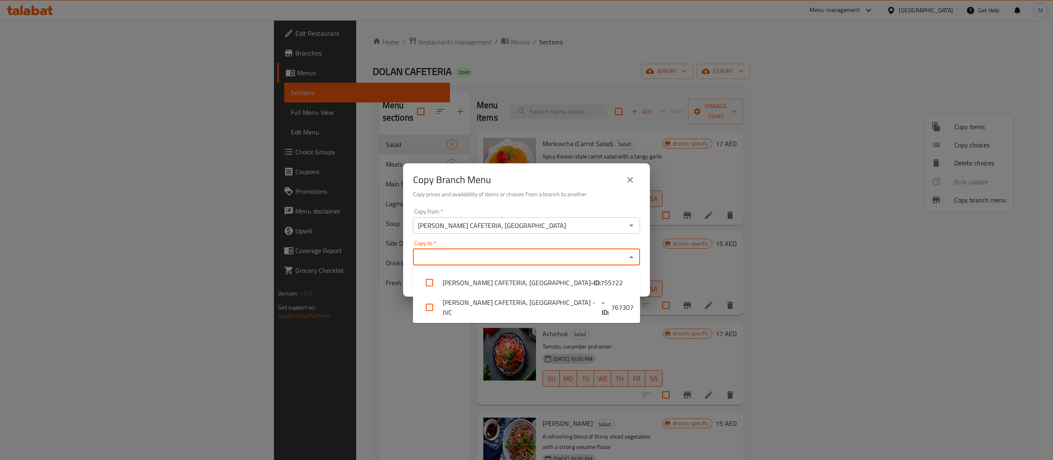
click at [593, 260] on input "Copy to   *" at bounding box center [519, 257] width 209 height 12
click at [555, 309] on li "DOLAN CAFETERIA, Jumeirah Village Circle - JVC - ID: 767307" at bounding box center [526, 307] width 227 height 25
click at [550, 307] on li "DOLAN CAFETERIA, Jumeirah Village Circle - JVC - ID: 767307" at bounding box center [526, 307] width 227 height 25
click at [557, 309] on li "DOLAN CAFETERIA, Jumeirah Village Circle - JVC - ID: 767307" at bounding box center [526, 307] width 227 height 25
checkbox input "true"
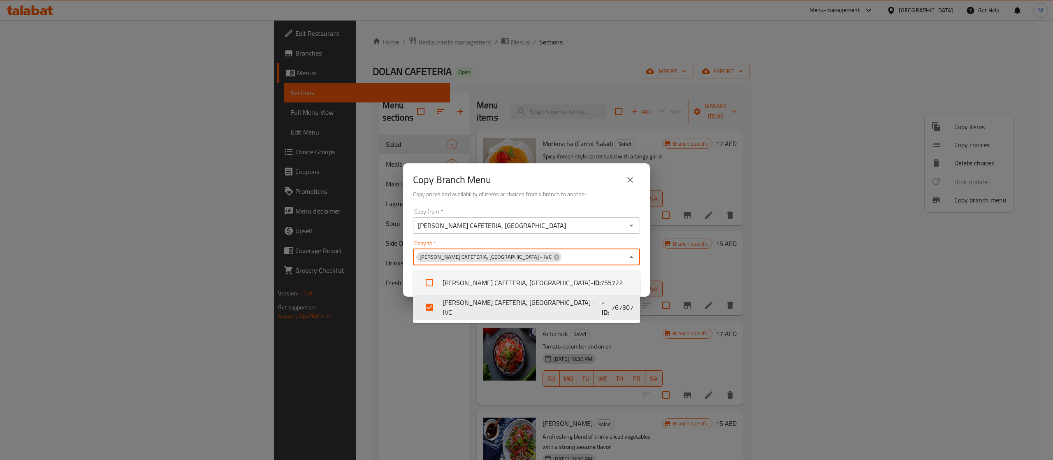
click at [568, 202] on div "Copy Branch Menu Copy prices and availability of items or choices from a branch…" at bounding box center [526, 184] width 247 height 42
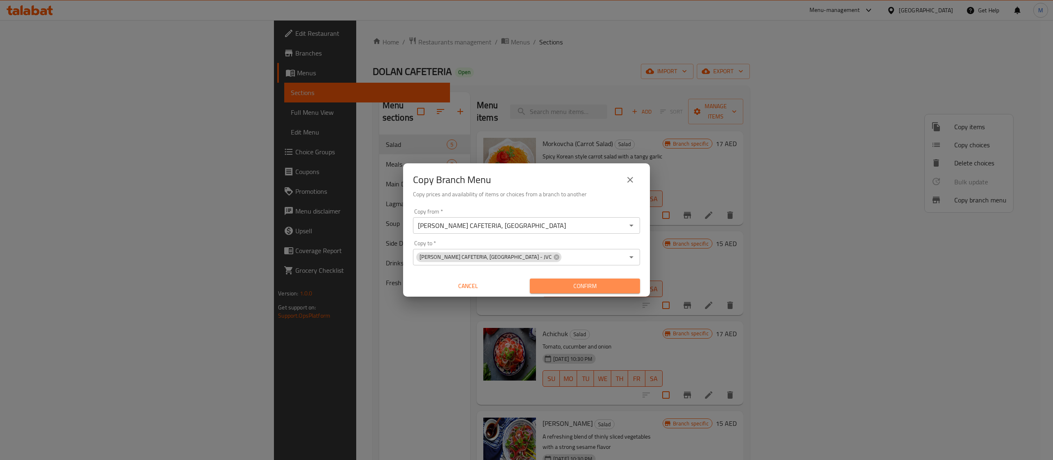
click at [580, 288] on span "Confirm" at bounding box center [584, 286] width 97 height 10
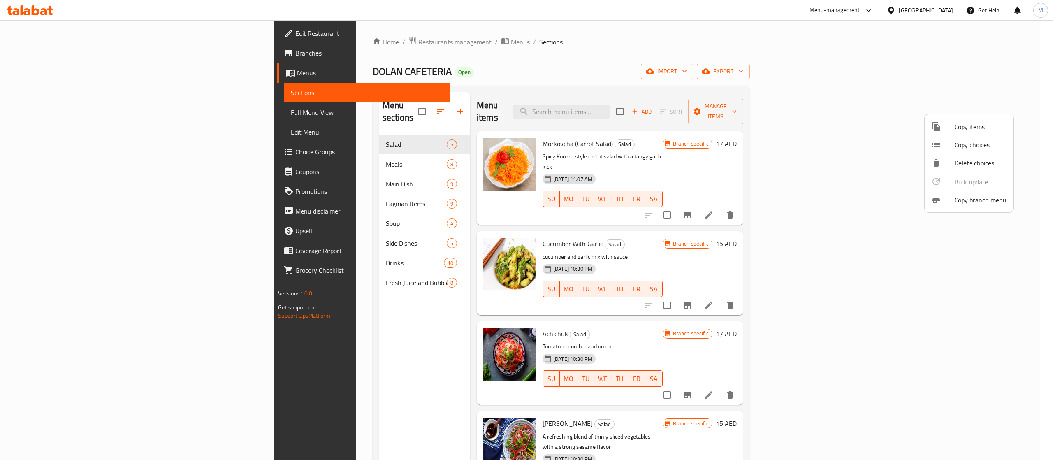
click at [994, 73] on div at bounding box center [526, 230] width 1053 height 460
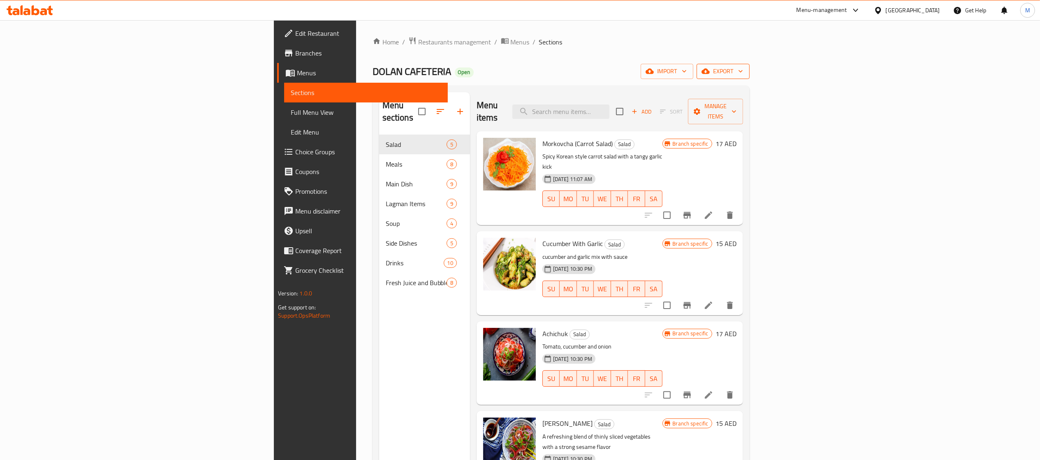
click at [743, 72] on span "export" at bounding box center [723, 71] width 40 height 10
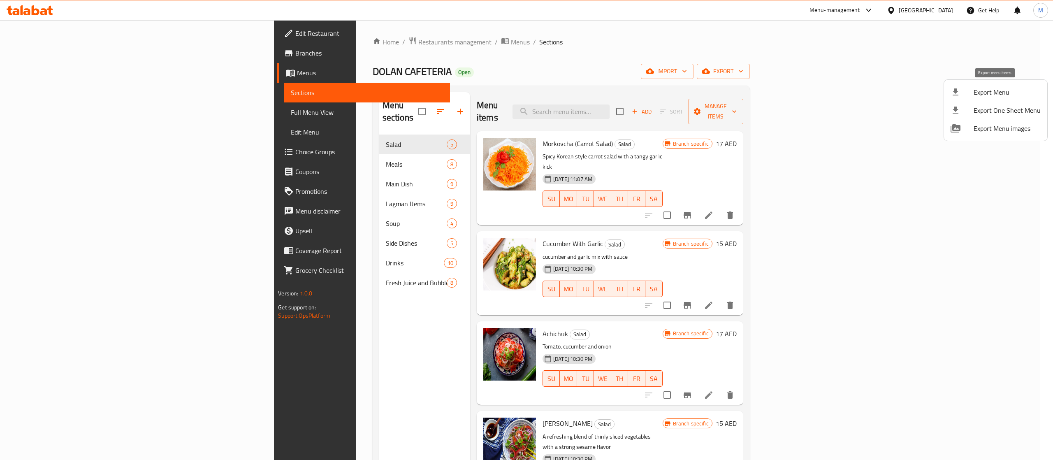
click at [993, 93] on span "Export Menu" at bounding box center [1007, 92] width 67 height 10
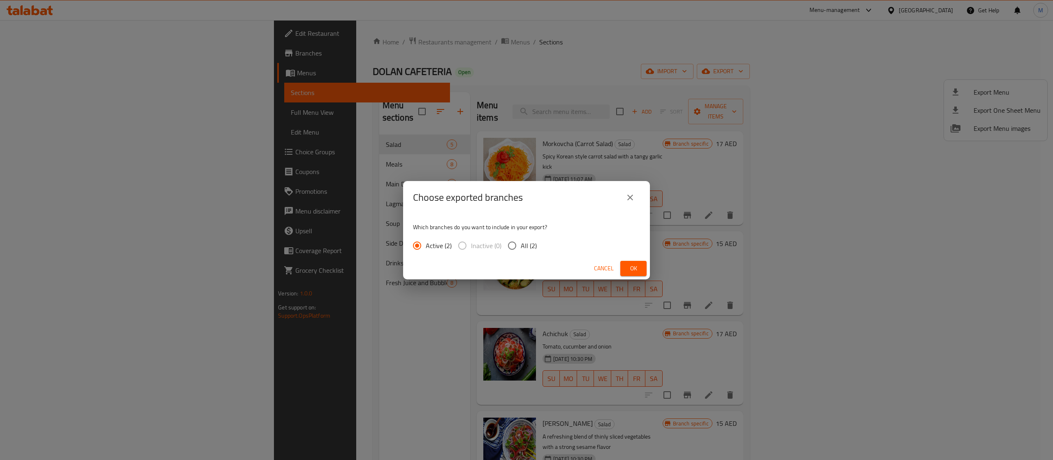
click at [516, 243] on input "All (2)" at bounding box center [512, 245] width 17 height 17
radio input "true"
click at [629, 269] on span "Ok" at bounding box center [633, 268] width 13 height 10
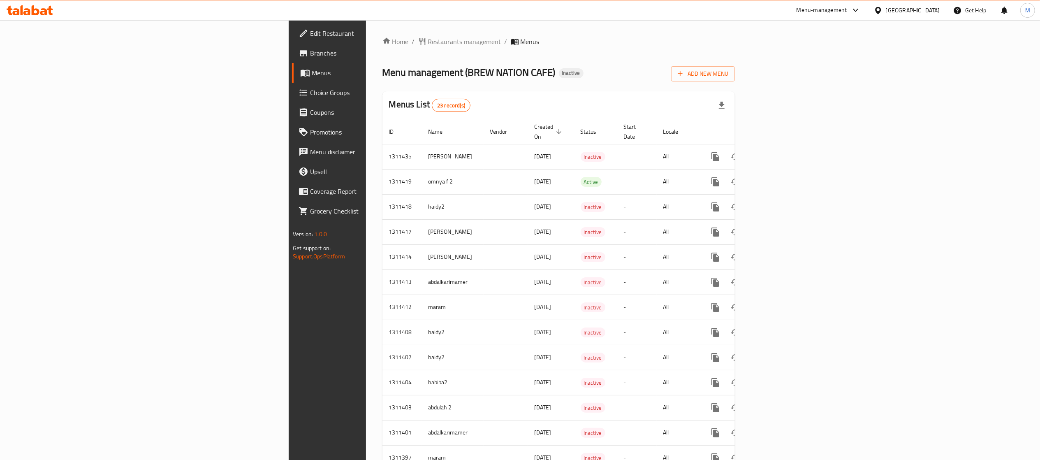
click at [310, 53] on span "Branches" at bounding box center [383, 53] width 146 height 10
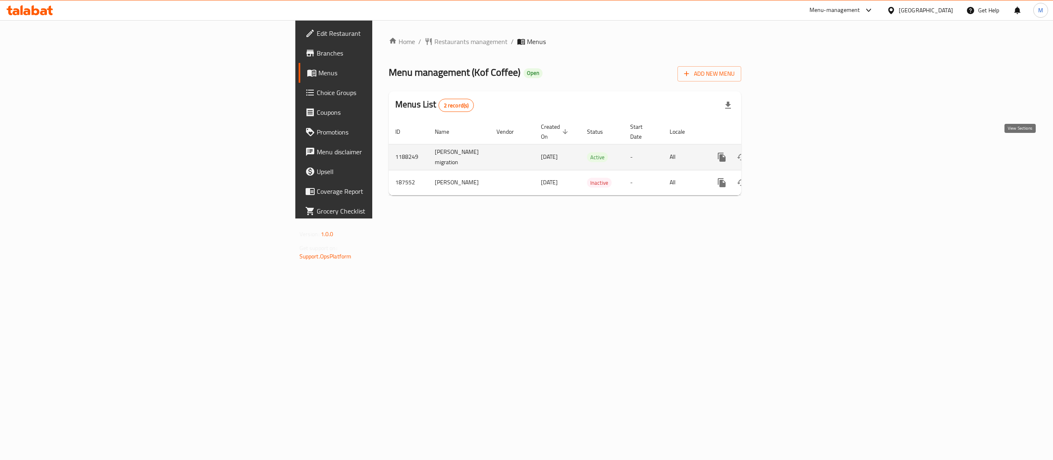
click at [786, 152] on icon "enhanced table" at bounding box center [781, 157] width 10 height 10
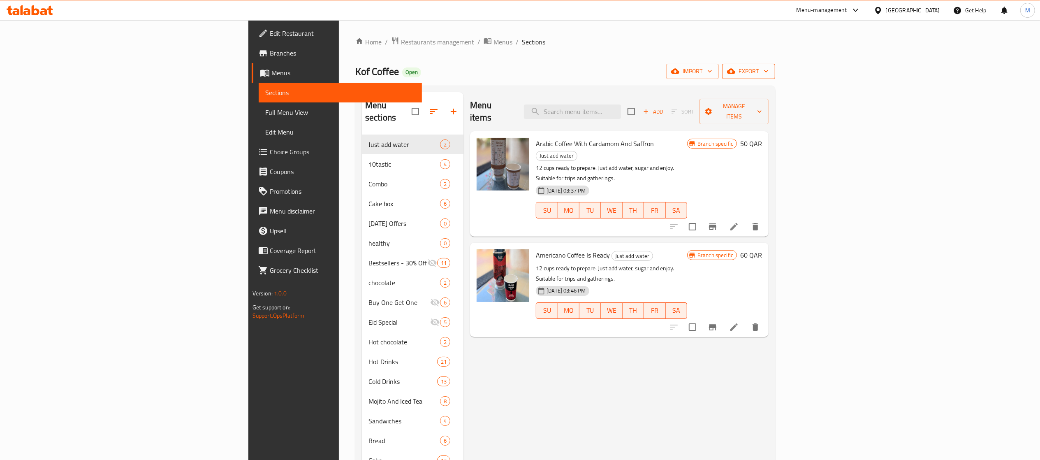
click at [769, 70] on span "export" at bounding box center [749, 71] width 40 height 10
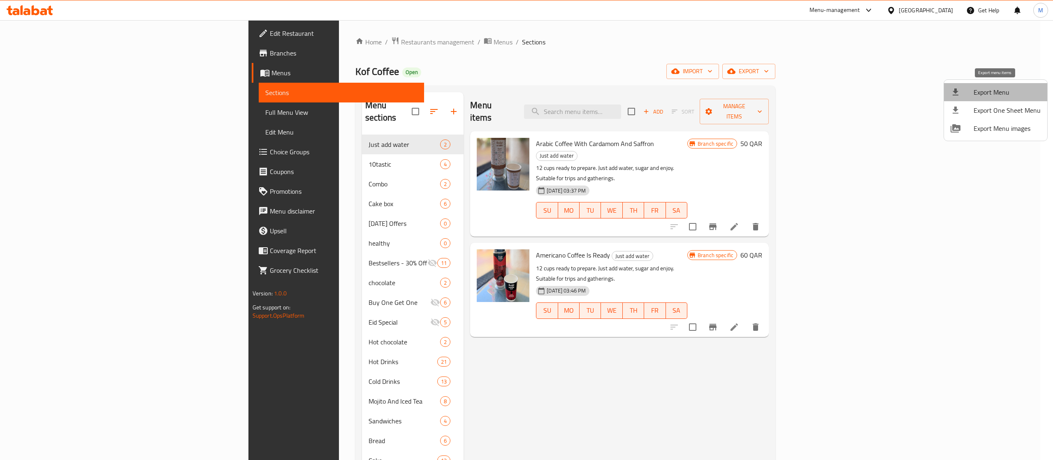
click at [996, 94] on span "Export Menu" at bounding box center [1007, 92] width 67 height 10
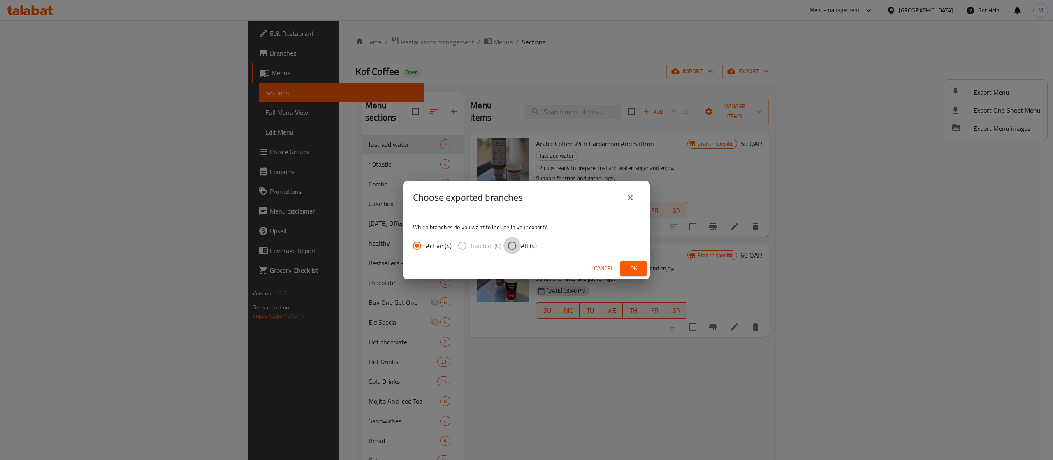
click at [511, 243] on input "All (4)" at bounding box center [512, 245] width 17 height 17
radio input "true"
click at [626, 265] on button "Ok" at bounding box center [633, 268] width 26 height 15
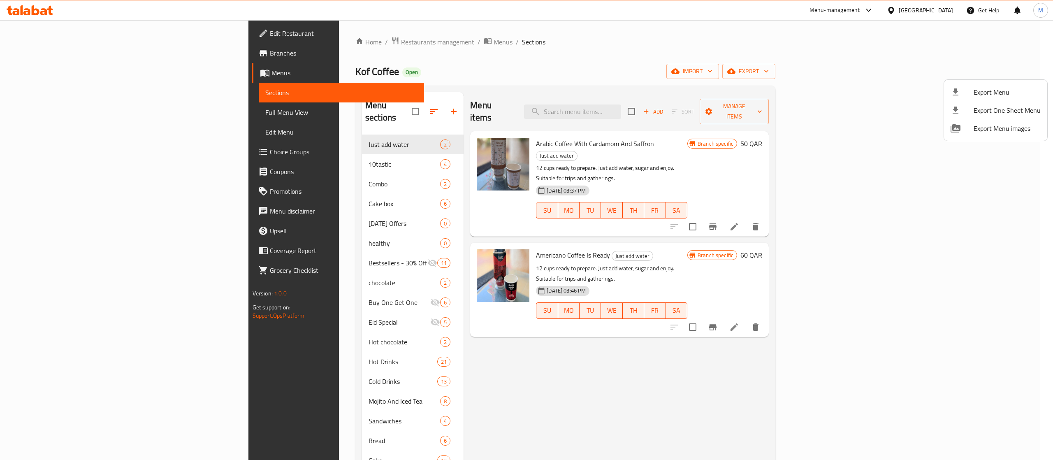
click at [991, 38] on div at bounding box center [526, 230] width 1053 height 460
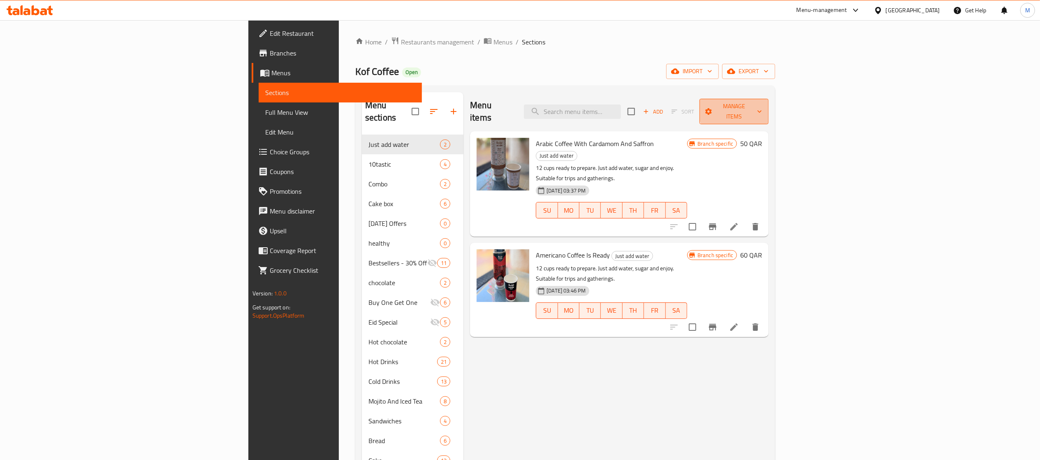
click at [762, 108] on span "Manage items" at bounding box center [734, 111] width 56 height 21
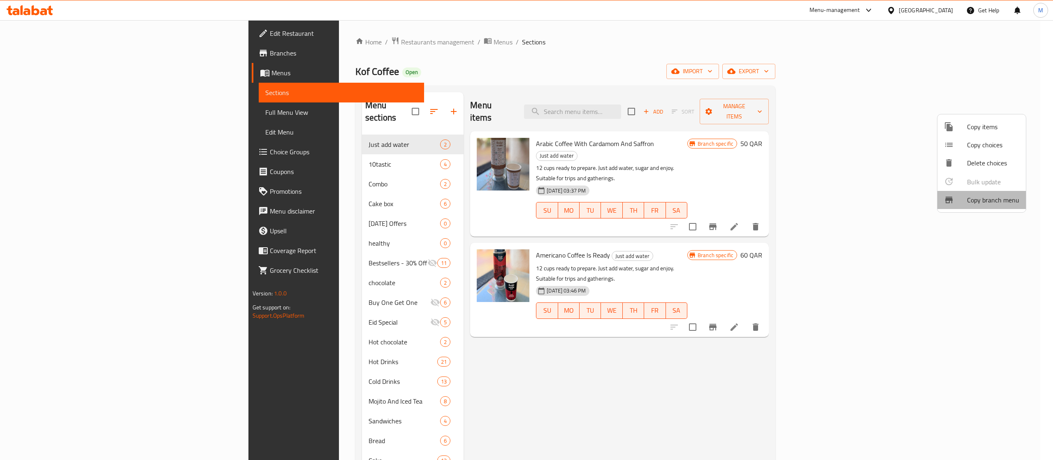
click at [995, 202] on span "Copy branch menu" at bounding box center [993, 200] width 52 height 10
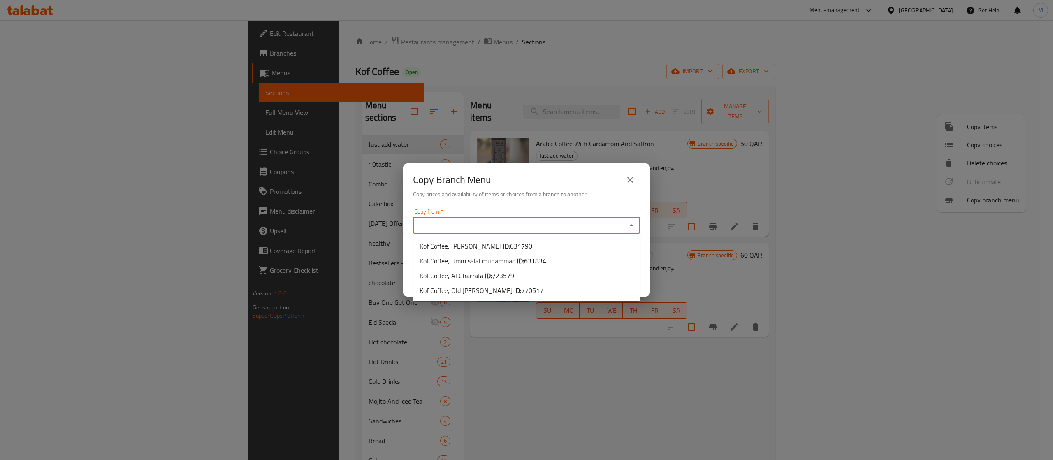
click at [512, 222] on input "Copy from   *" at bounding box center [519, 226] width 209 height 12
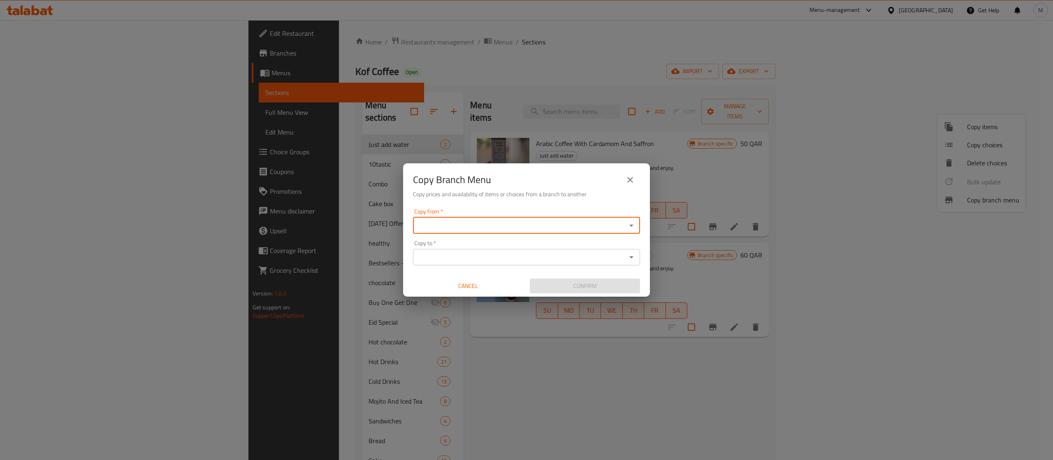
click at [519, 223] on input "Copy from   *" at bounding box center [519, 226] width 209 height 12
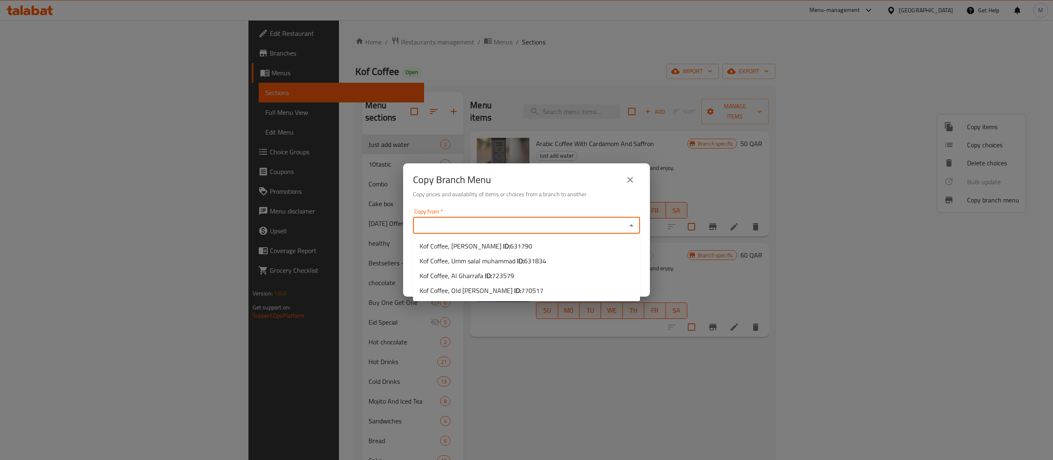
click at [468, 225] on input "Copy from   *" at bounding box center [519, 226] width 209 height 12
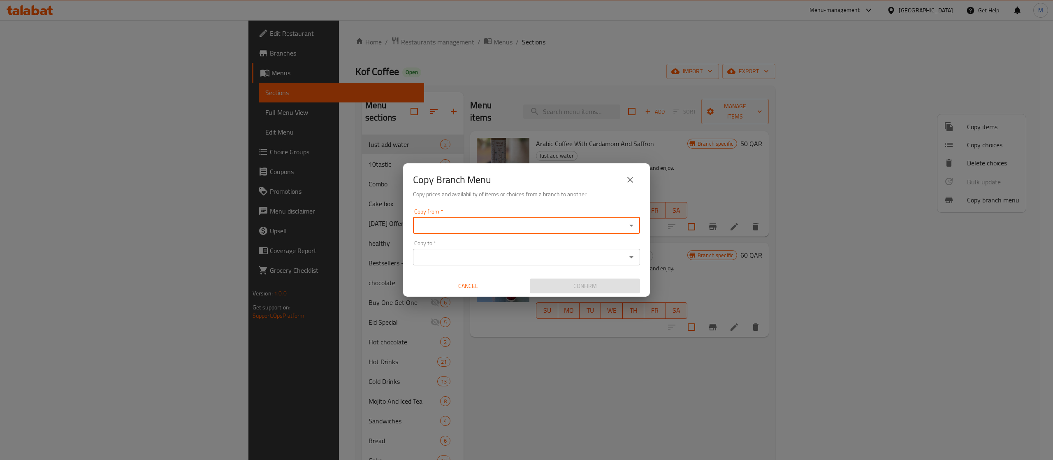
paste input "770517"
click at [471, 230] on input "770517" at bounding box center [519, 226] width 209 height 12
click at [633, 227] on icon "Close" at bounding box center [632, 225] width 10 height 10
type input "7"
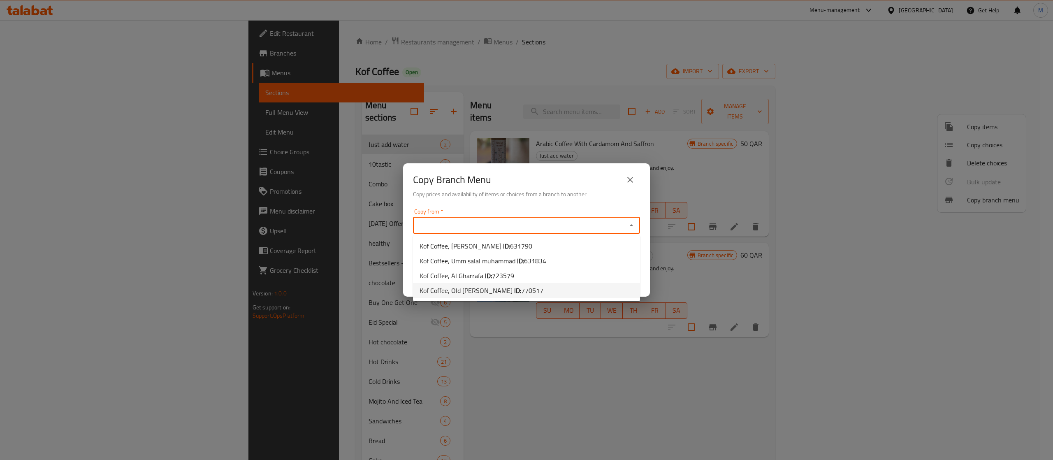
click at [521, 296] on span "770517" at bounding box center [532, 290] width 22 height 12
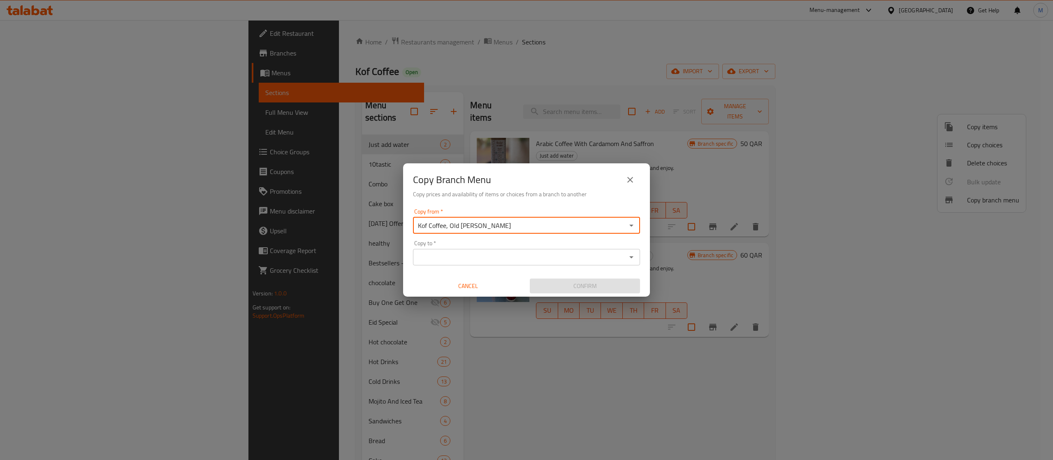
click at [541, 265] on div "Copy to *" at bounding box center [526, 257] width 227 height 16
type input "Kof Coffee, Old [PERSON_NAME]"
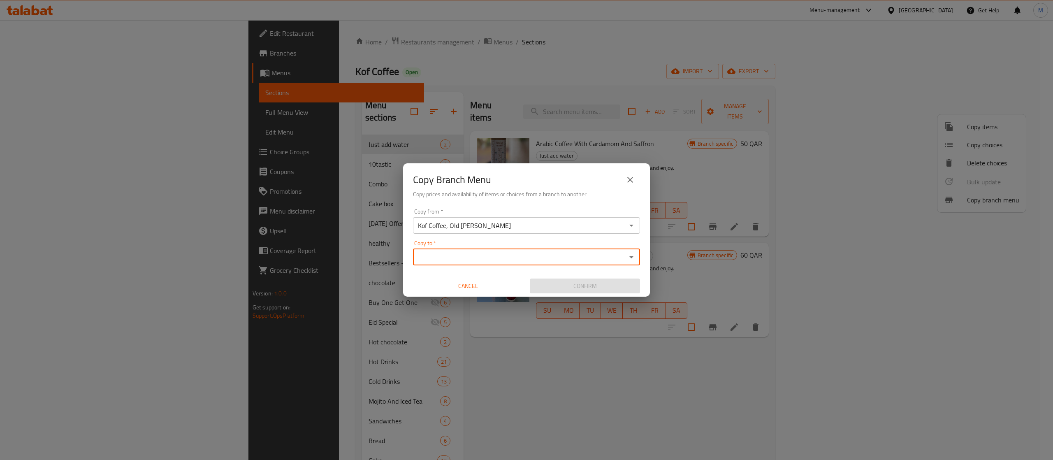
click at [638, 254] on div "Copy to *" at bounding box center [526, 257] width 227 height 16
click at [632, 251] on button "Open" at bounding box center [632, 257] width 12 height 12
click at [634, 256] on icon "Open" at bounding box center [632, 257] width 10 height 10
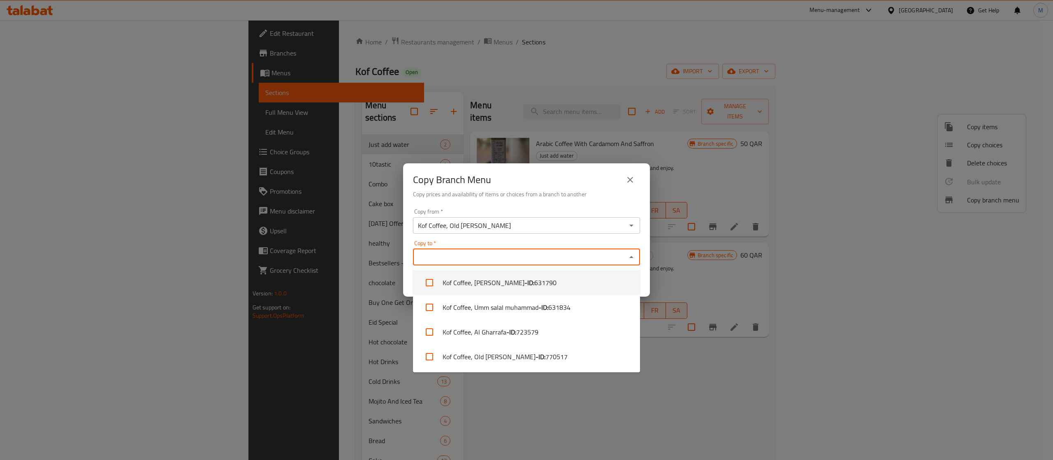
click at [576, 273] on li "Kof Coffee, [PERSON_NAME] - ID: 631790" at bounding box center [526, 282] width 227 height 25
checkbox input "true"
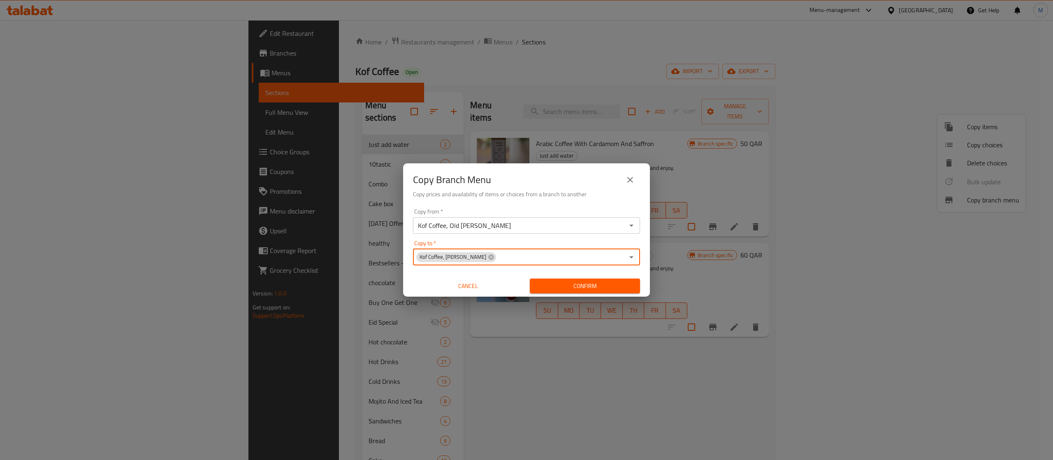
click at [570, 256] on input "Copy to   *" at bounding box center [560, 257] width 127 height 12
click at [565, 291] on button "Confirm" at bounding box center [585, 286] width 110 height 15
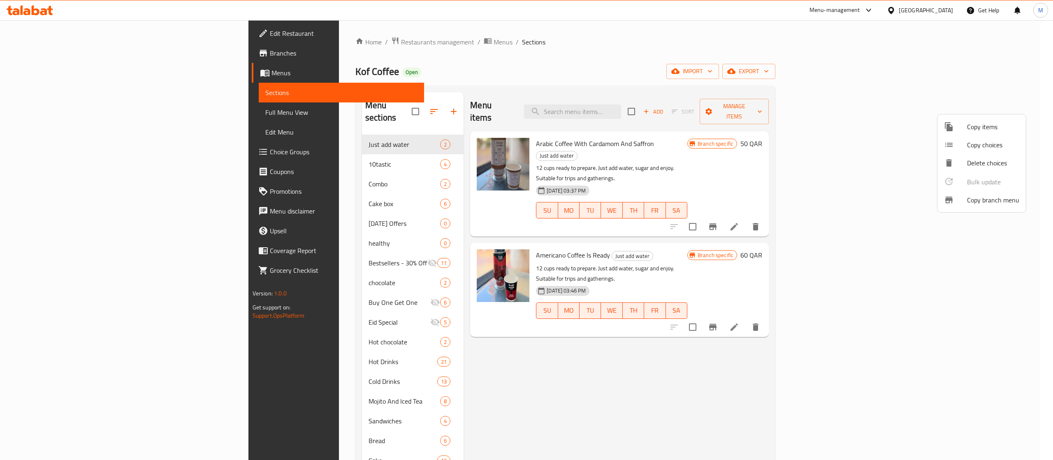
click at [864, 59] on div at bounding box center [526, 230] width 1053 height 460
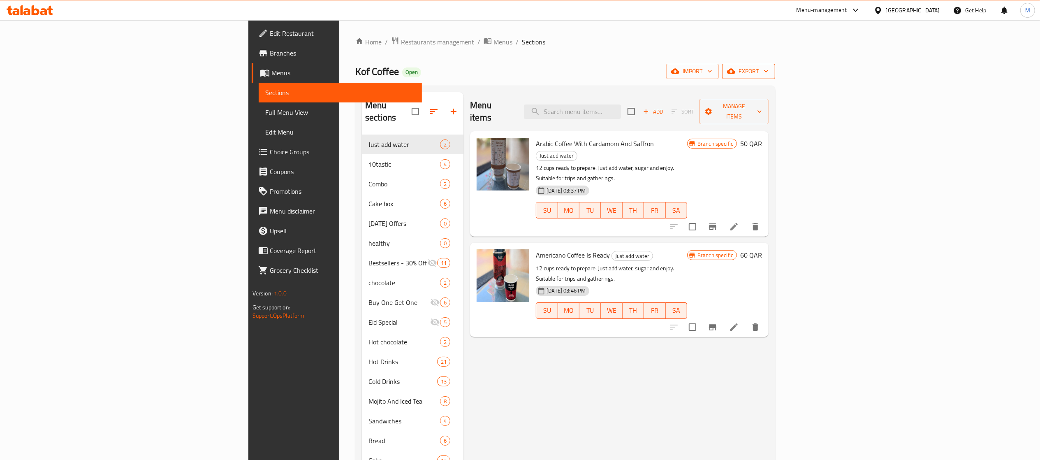
click at [775, 65] on button "export" at bounding box center [748, 71] width 53 height 15
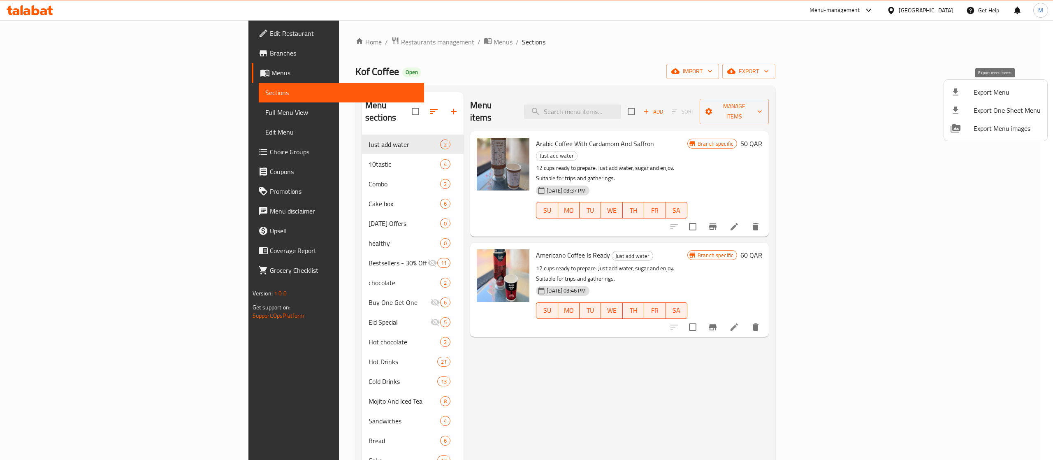
click at [1008, 90] on span "Export Menu" at bounding box center [1007, 92] width 67 height 10
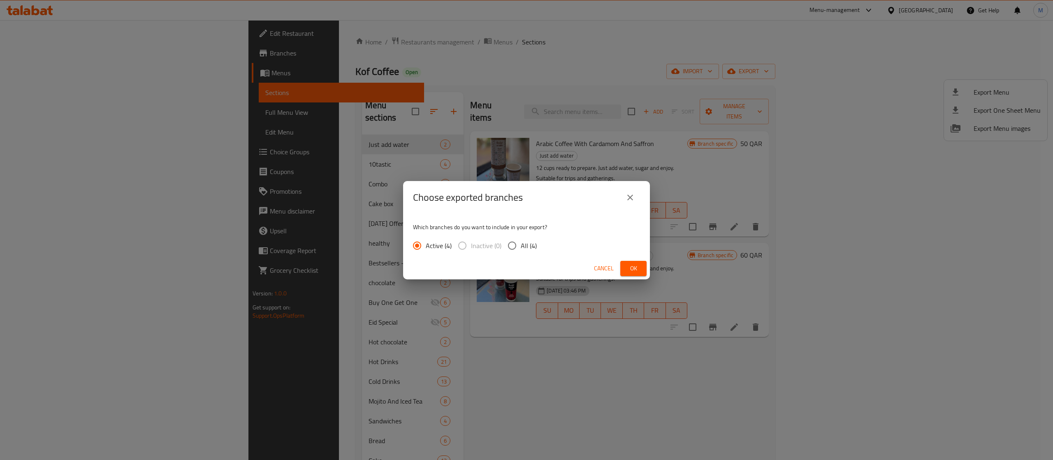
click at [527, 249] on span "All (4)" at bounding box center [529, 246] width 16 height 10
click at [521, 249] on input "All (4)" at bounding box center [512, 245] width 17 height 17
radio input "true"
click at [626, 272] on button "Ok" at bounding box center [633, 268] width 26 height 15
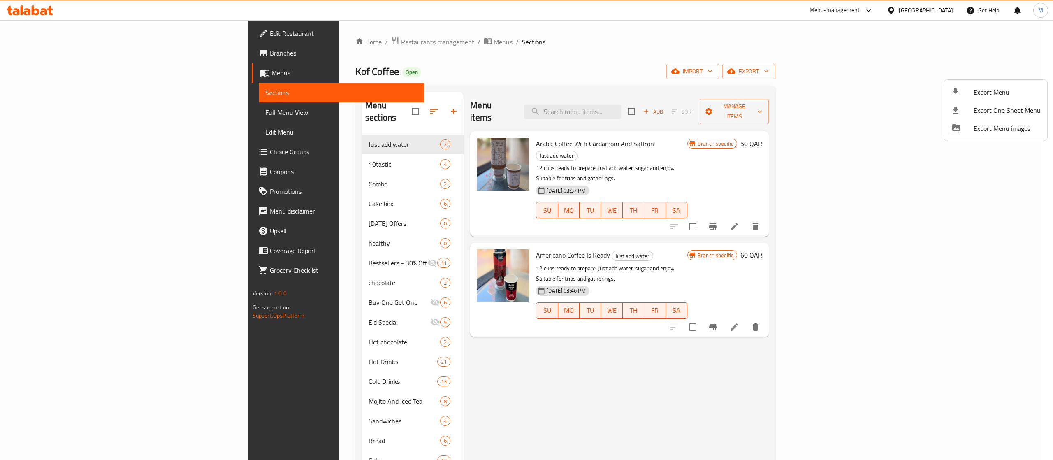
click at [594, 35] on div at bounding box center [526, 230] width 1053 height 460
